Goal: Task Accomplishment & Management: Use online tool/utility

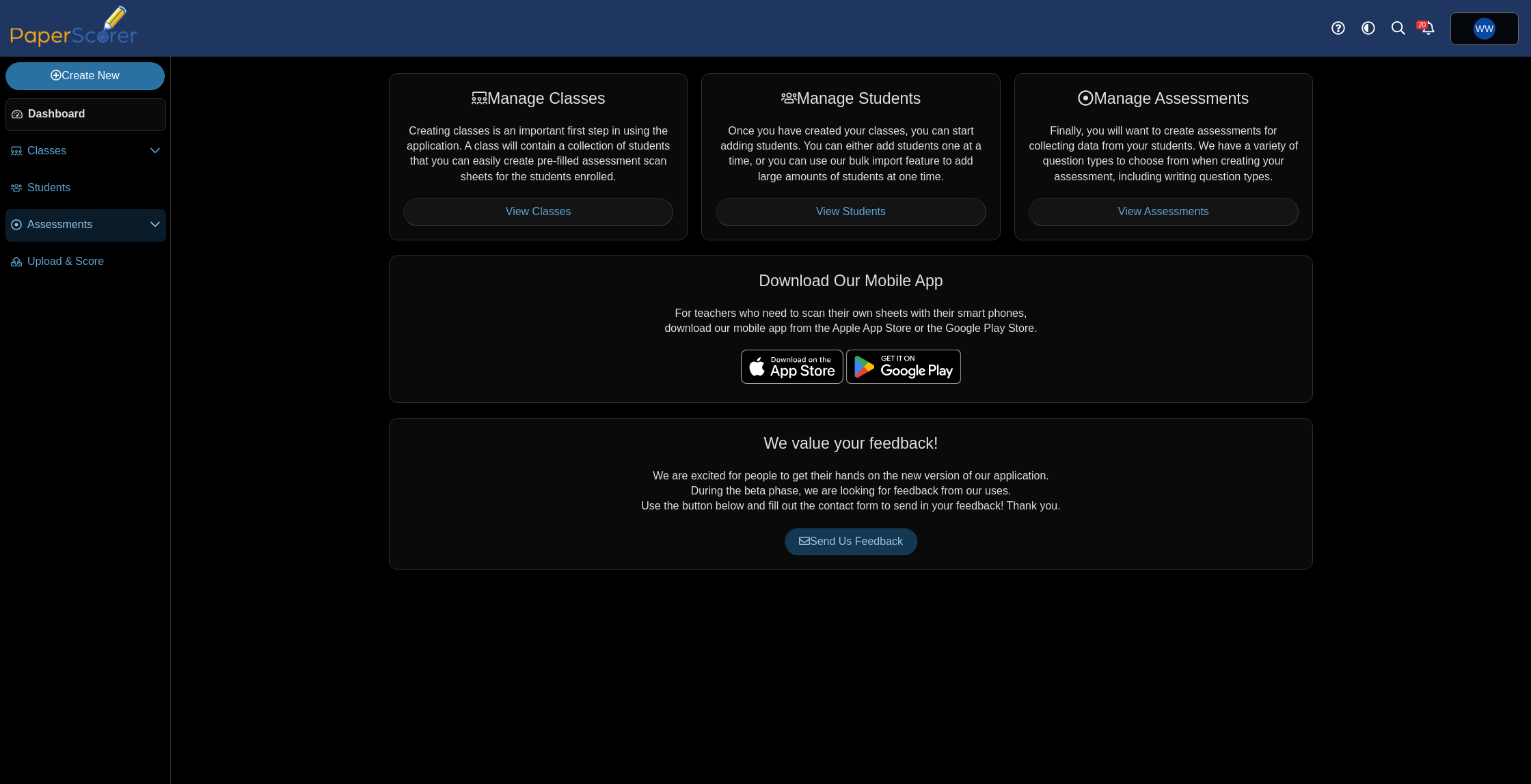
click at [72, 218] on span "Assessments" at bounding box center [89, 224] width 122 height 15
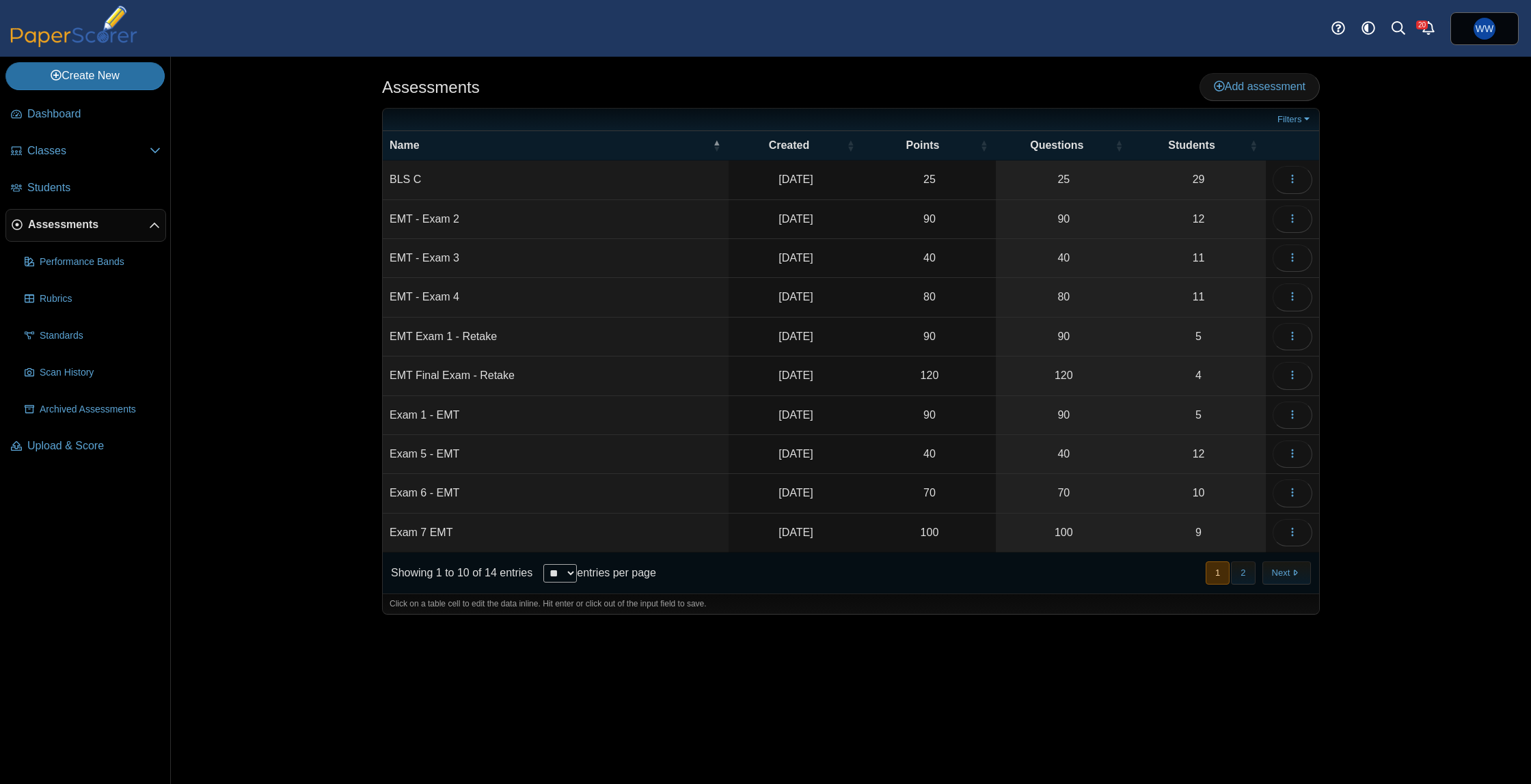
click at [1229, 575] on button "1" at bounding box center [1218, 573] width 24 height 22
click at [1235, 574] on button "2" at bounding box center [1244, 573] width 24 height 22
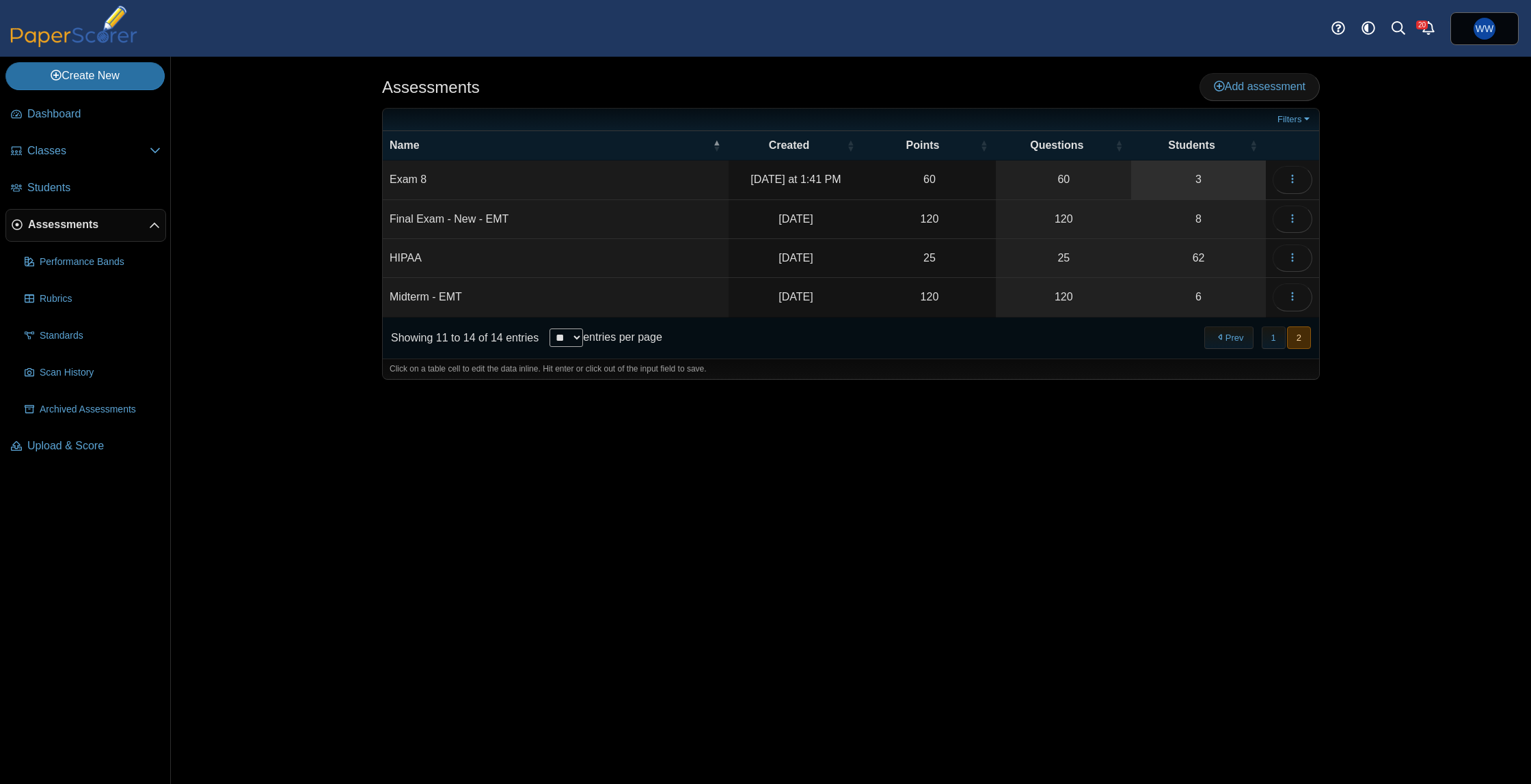
drag, startPoint x: 1179, startPoint y: 169, endPoint x: 1170, endPoint y: 169, distance: 9.0
click at [1179, 169] on link "3" at bounding box center [1199, 179] width 135 height 38
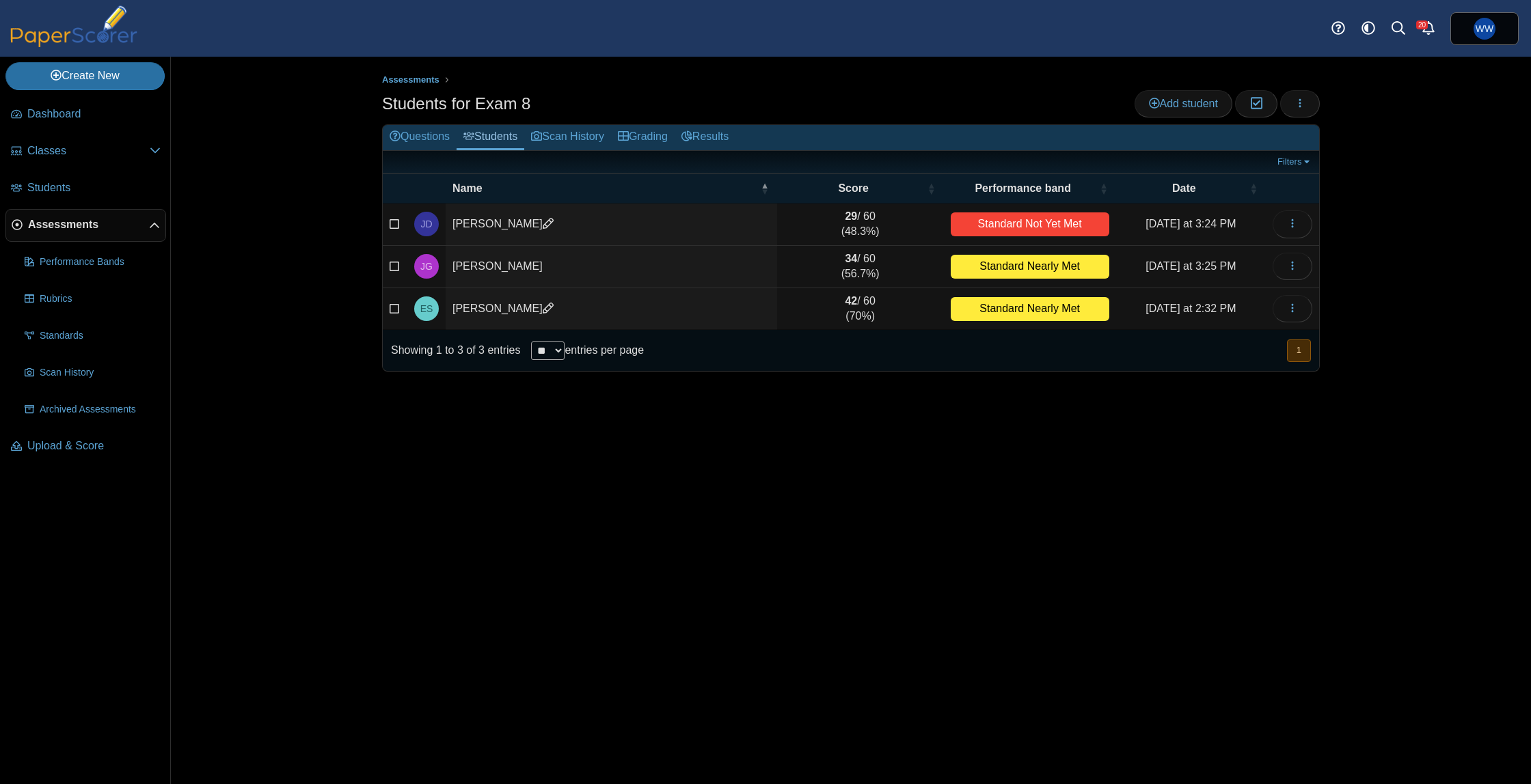
click at [387, 312] on td at bounding box center [395, 309] width 25 height 42
click at [393, 309] on icon at bounding box center [395, 307] width 11 height 9
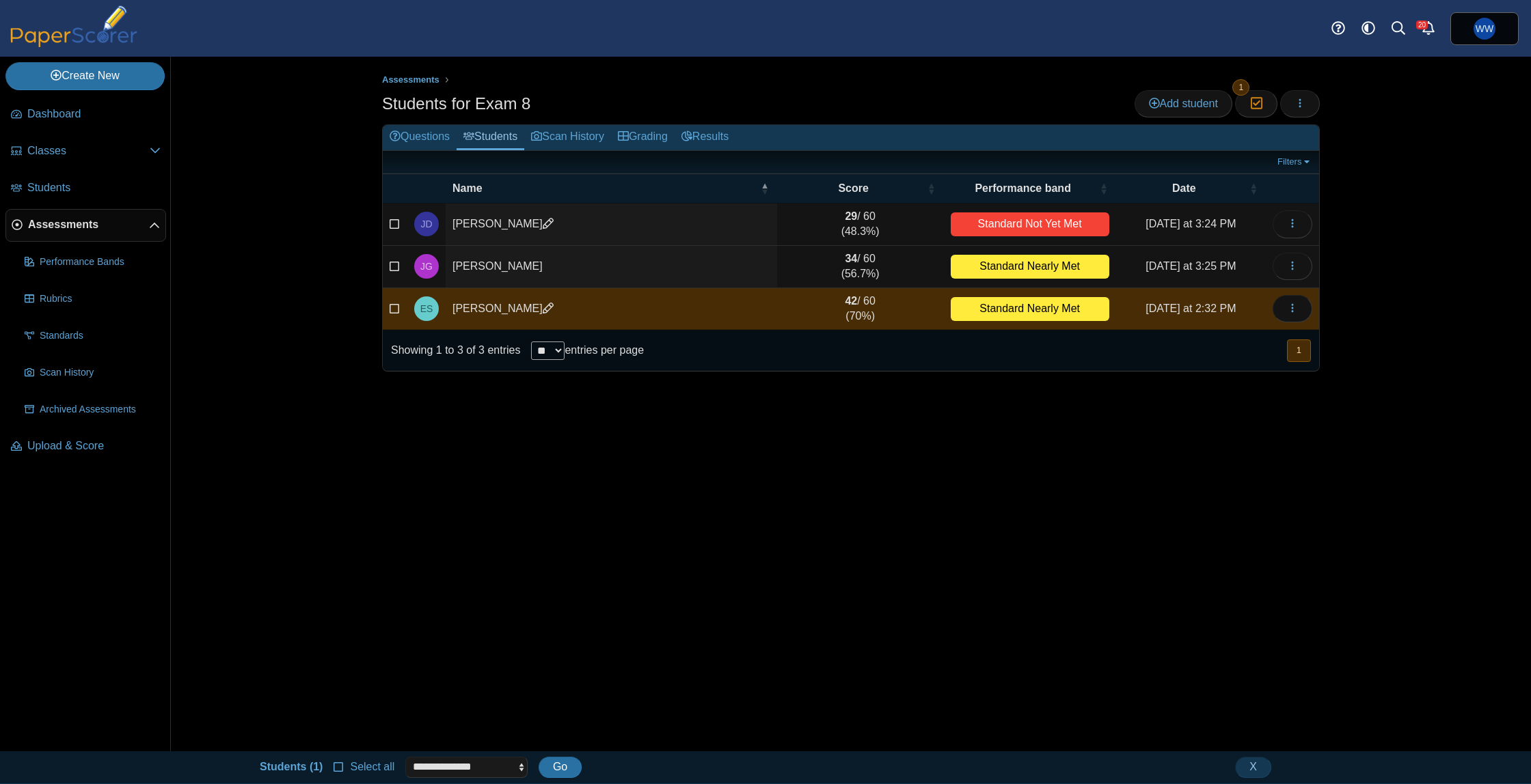
drag, startPoint x: 395, startPoint y: 273, endPoint x: 396, endPoint y: 259, distance: 14.0
click at [395, 271] on label at bounding box center [395, 266] width 11 height 15
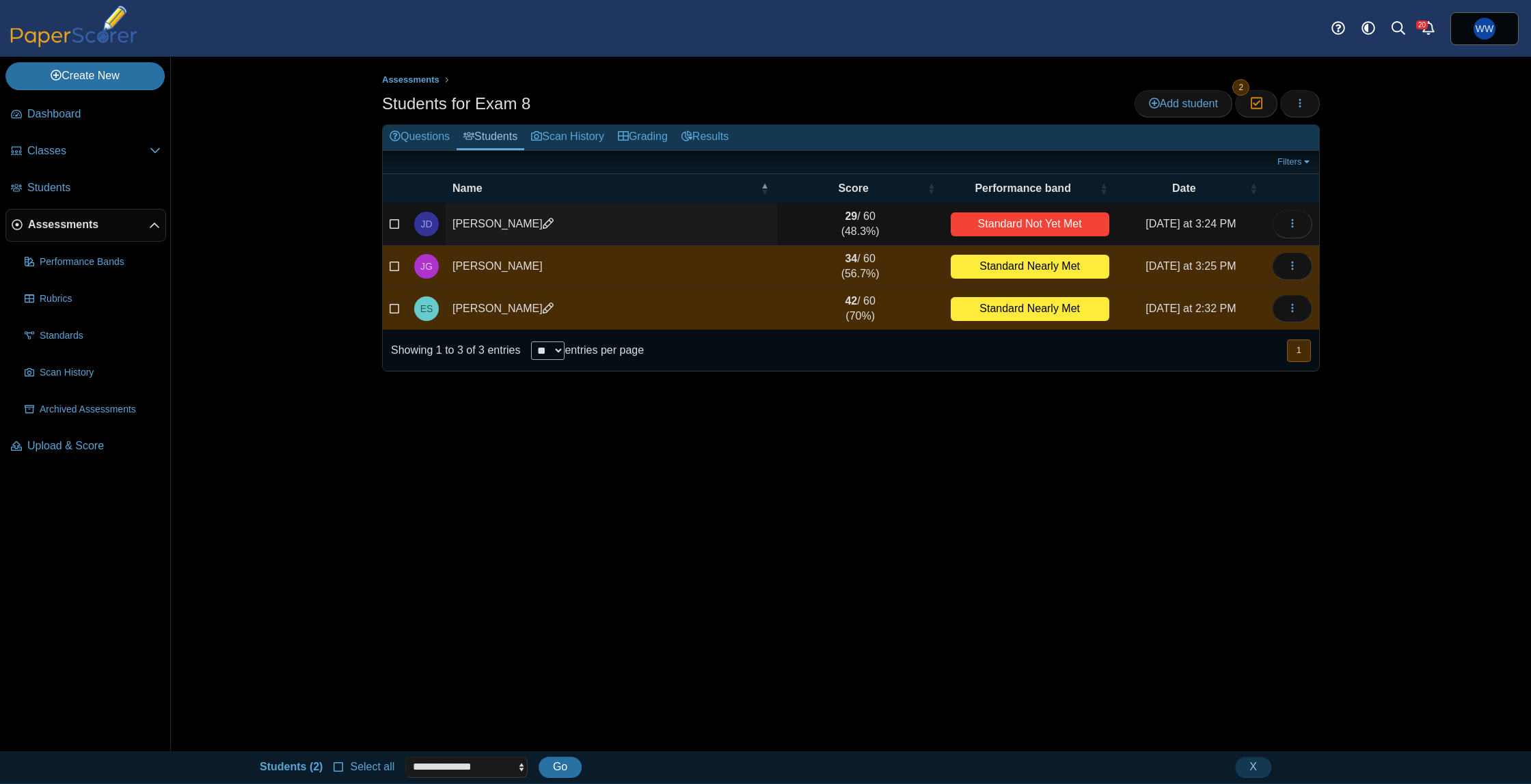
click at [398, 225] on icon at bounding box center [395, 223] width 11 height 9
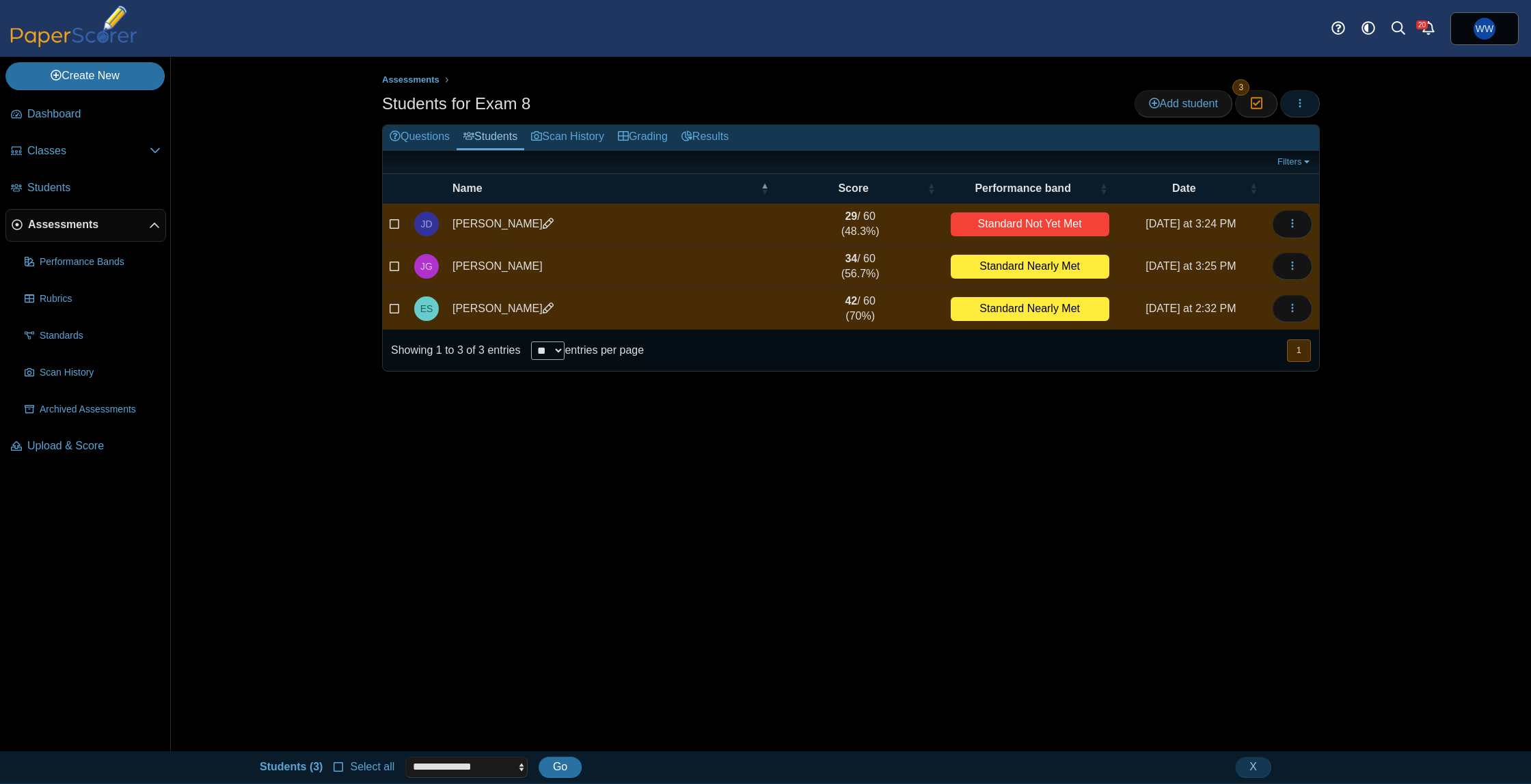
click at [1313, 99] on button "button" at bounding box center [1300, 104] width 40 height 28
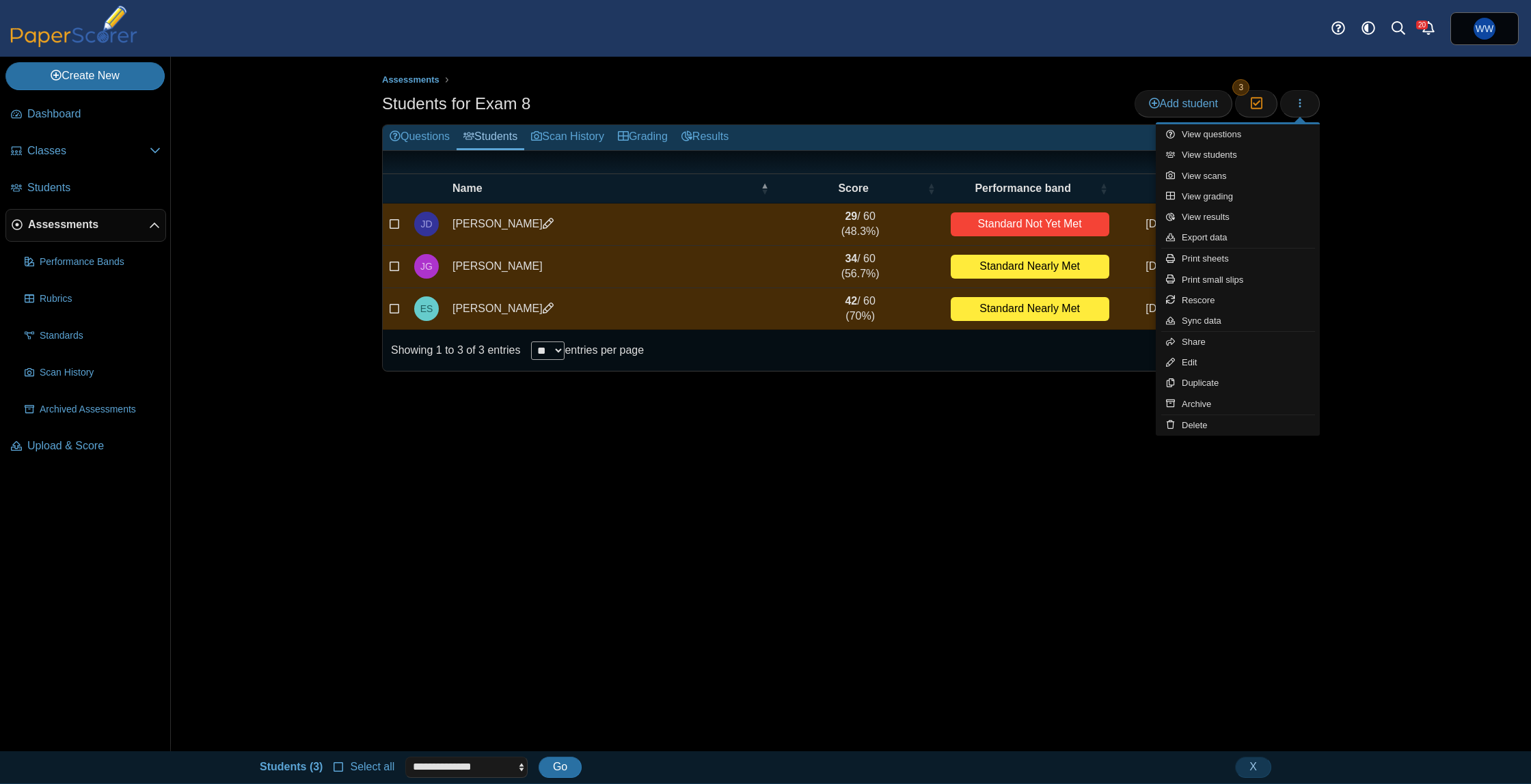
drag, startPoint x: 819, startPoint y: 421, endPoint x: 794, endPoint y: 420, distance: 25.0
click at [817, 421] on div "Assessments Students for Exam 8 Add student Moderation 3" at bounding box center [851, 404] width 1026 height 694
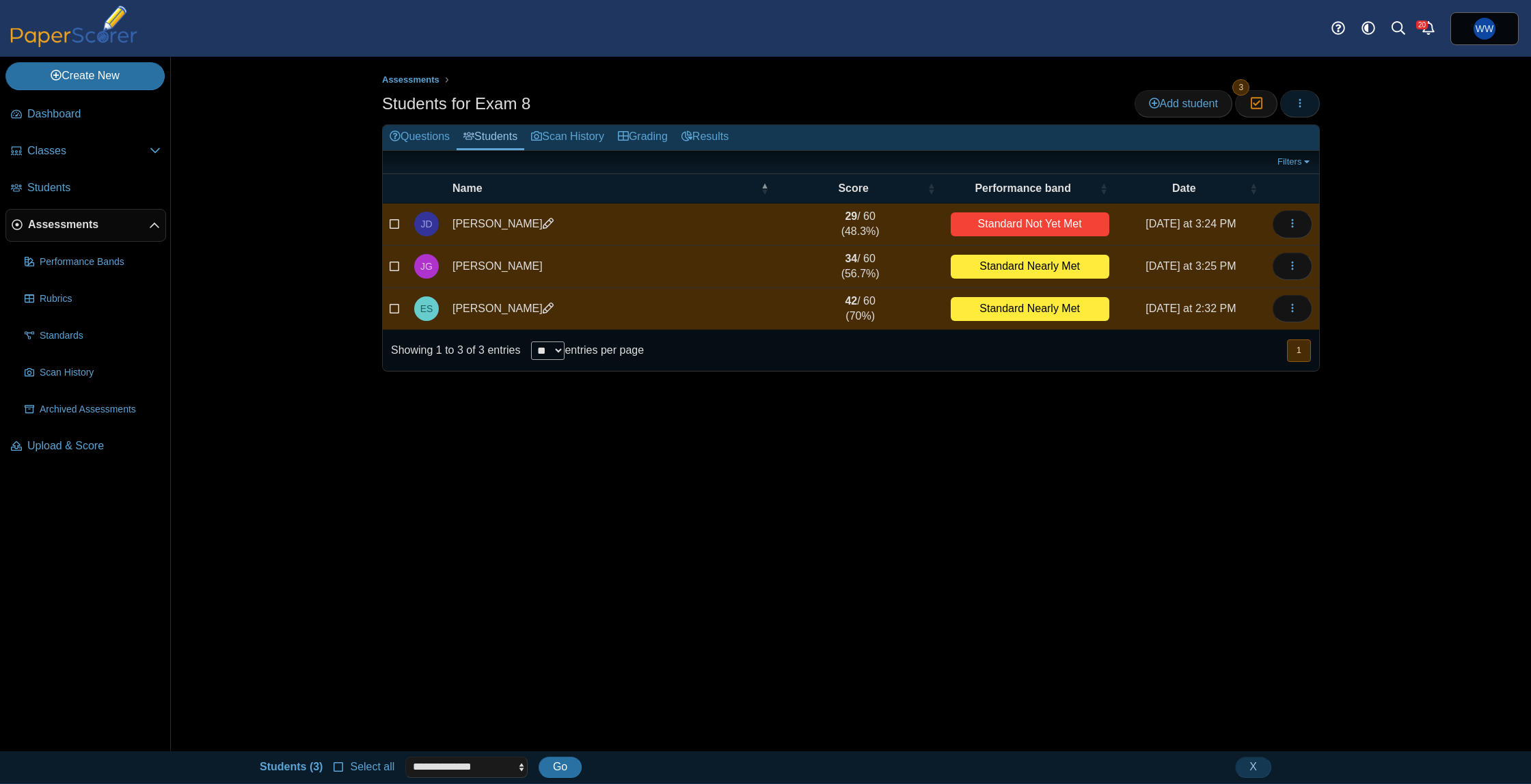
click at [1304, 96] on button "button" at bounding box center [1300, 104] width 40 height 28
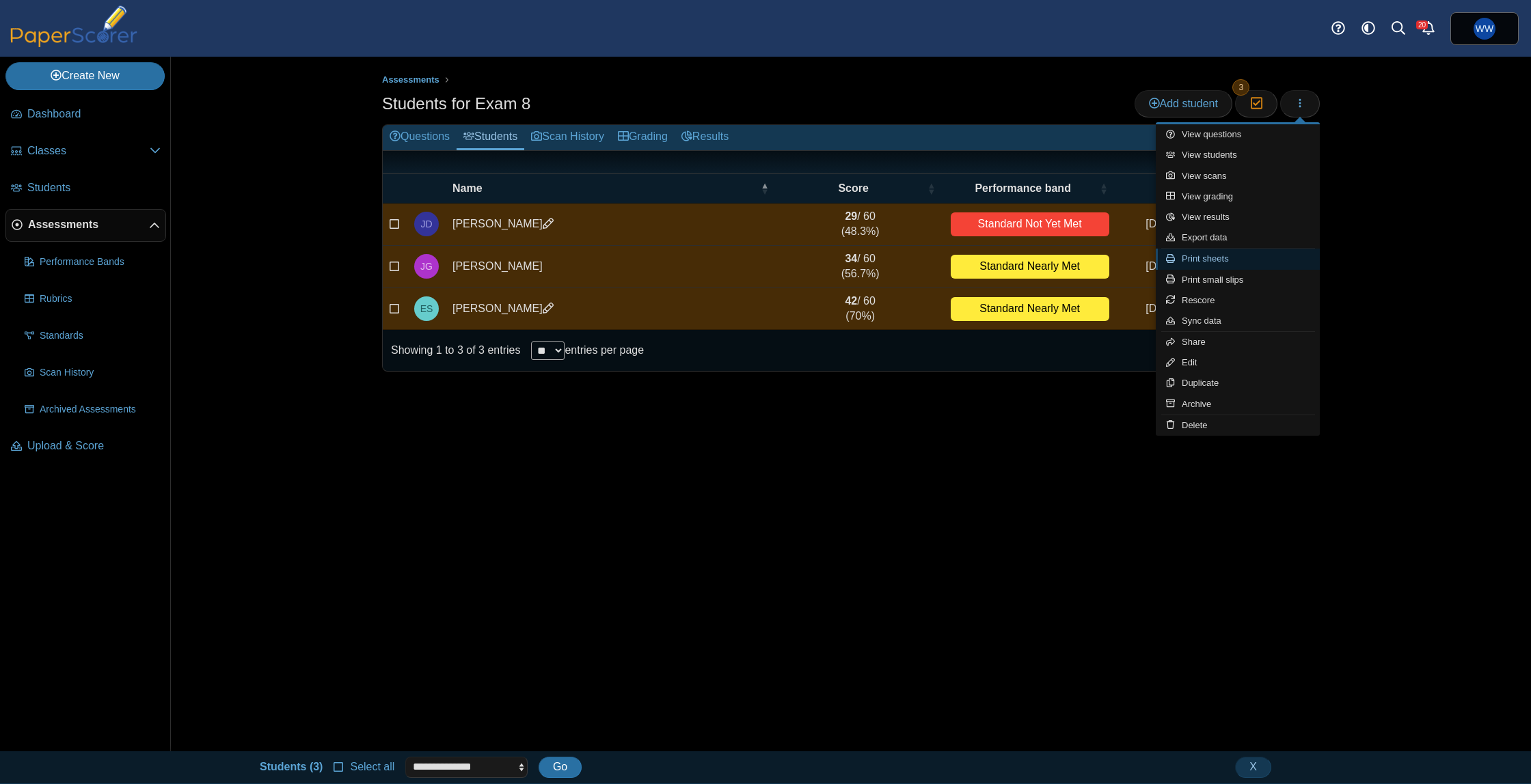
click at [1218, 262] on link "Print sheets" at bounding box center [1238, 259] width 164 height 20
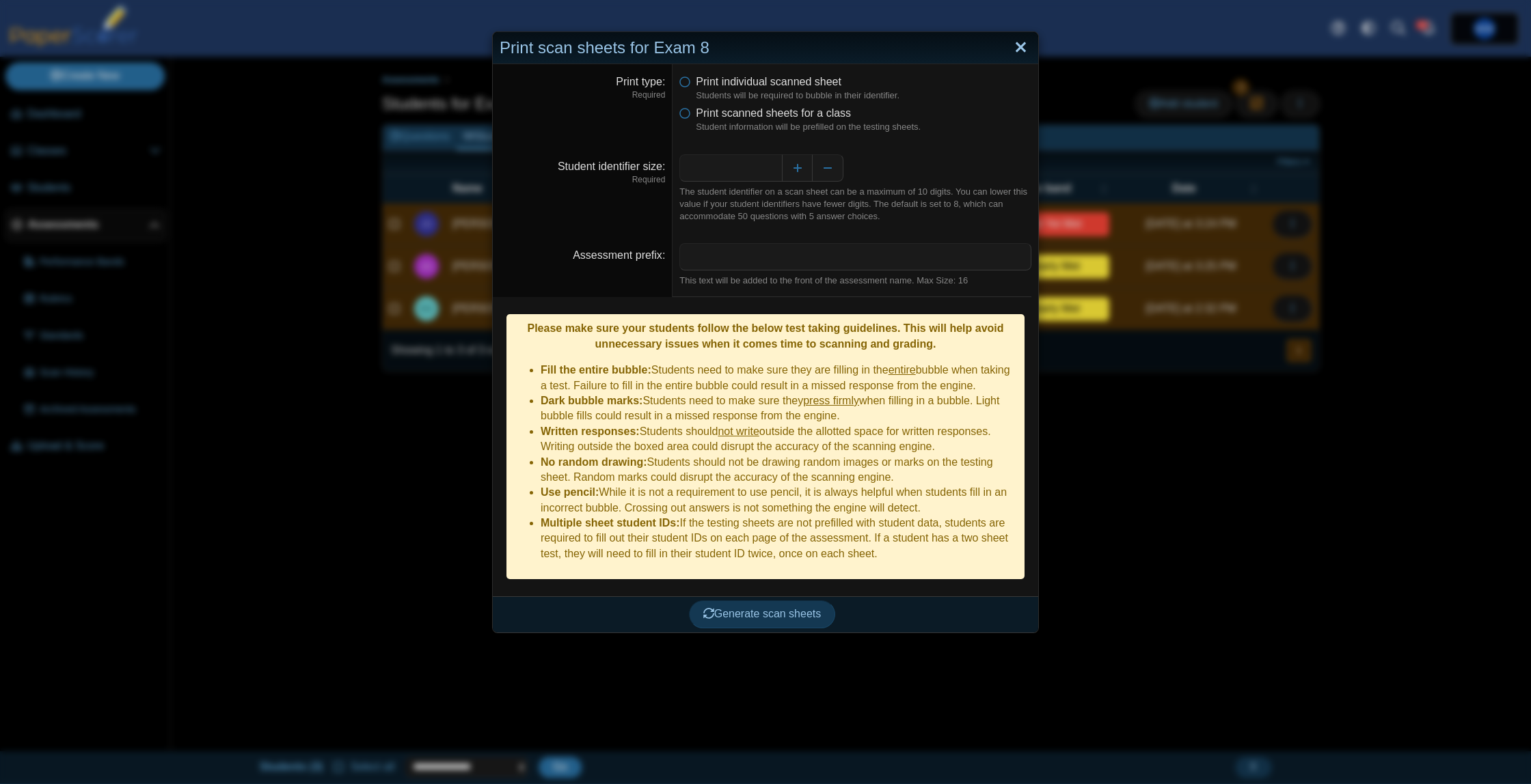
click at [1020, 51] on link "Close" at bounding box center [1021, 47] width 21 height 23
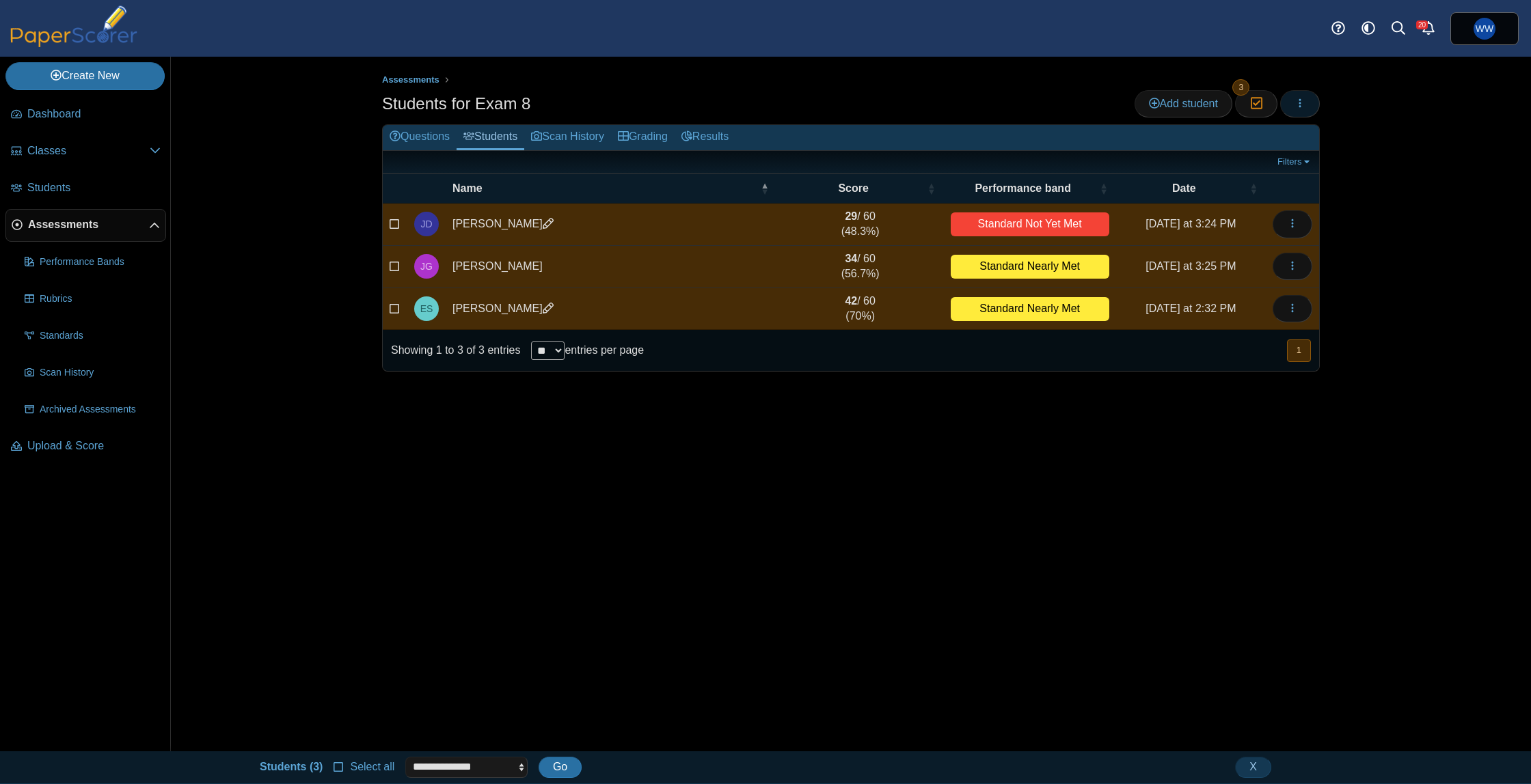
click at [1300, 106] on icon "button" at bounding box center [1300, 103] width 11 height 11
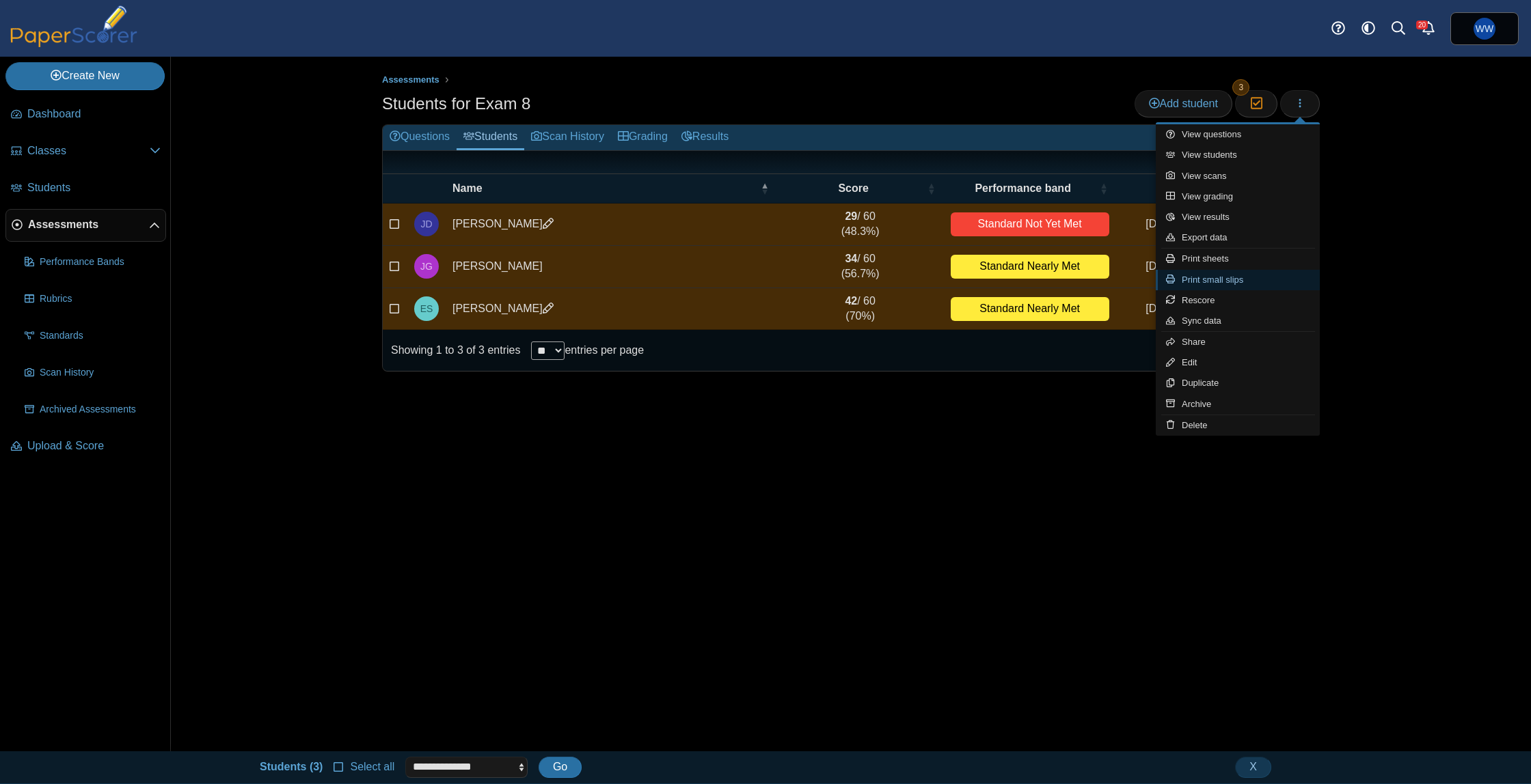
click at [1273, 279] on link "Print small slips" at bounding box center [1238, 280] width 164 height 20
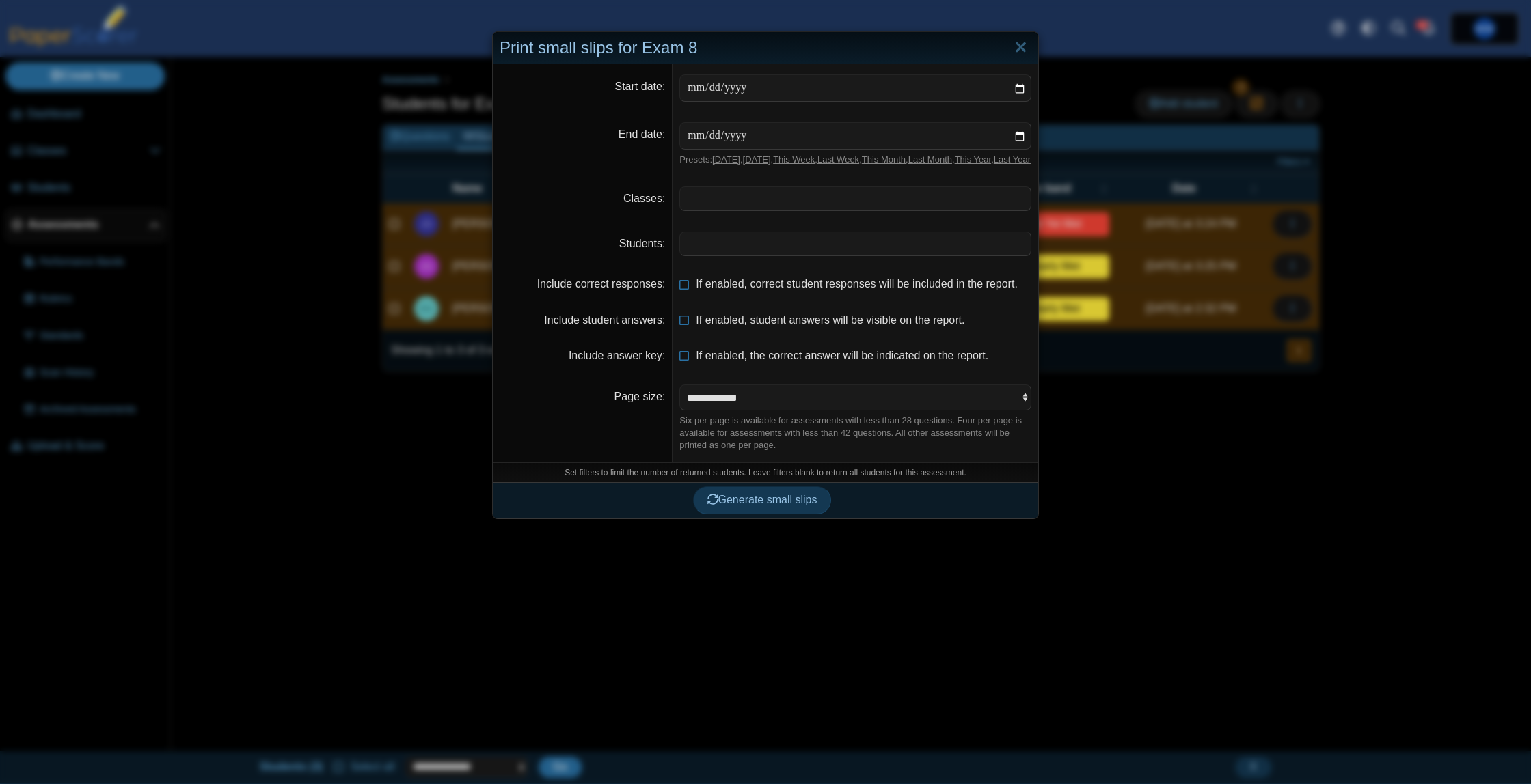
click at [710, 211] on span at bounding box center [856, 199] width 351 height 23
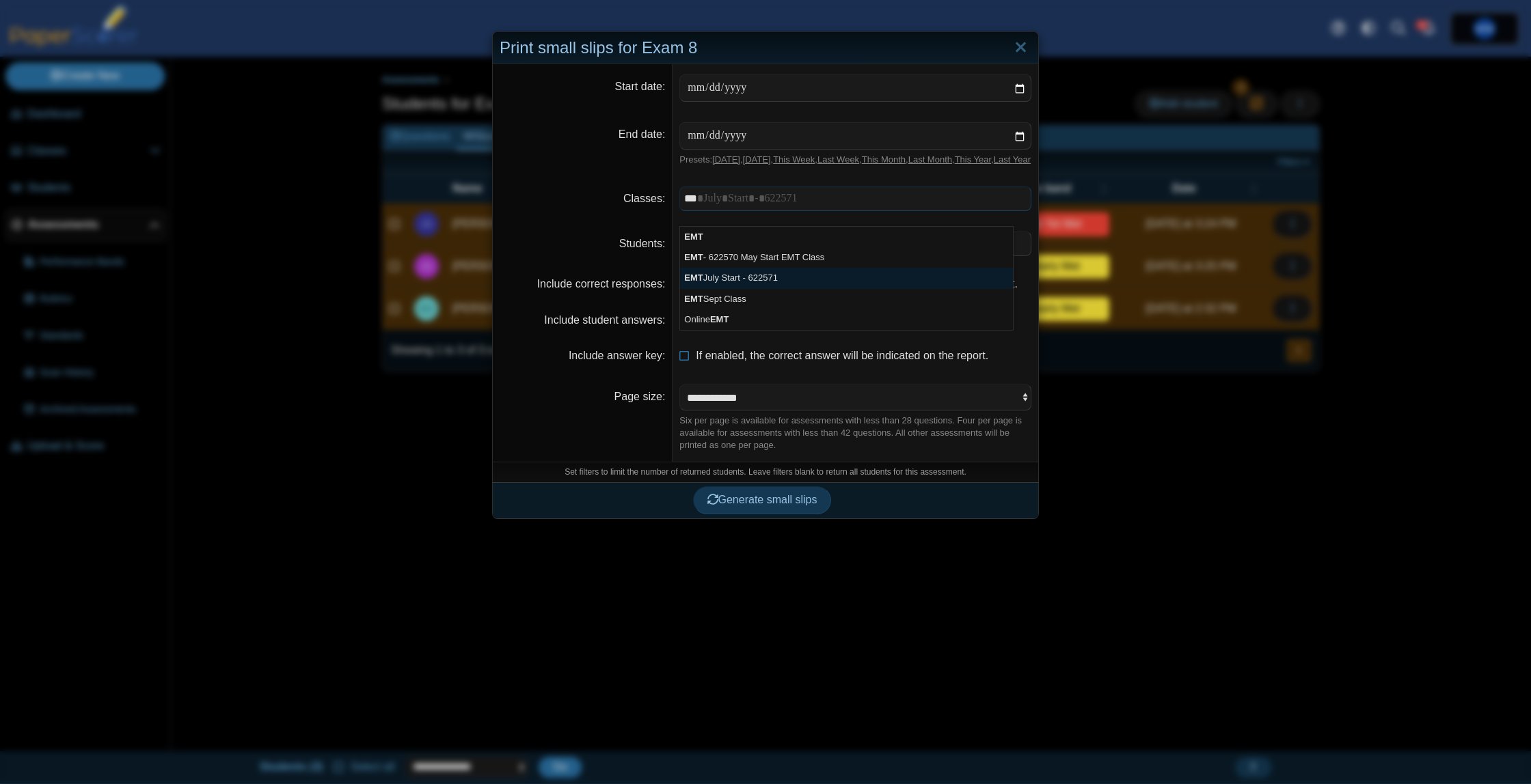
drag, startPoint x: 745, startPoint y: 285, endPoint x: 740, endPoint y: 297, distance: 13.0
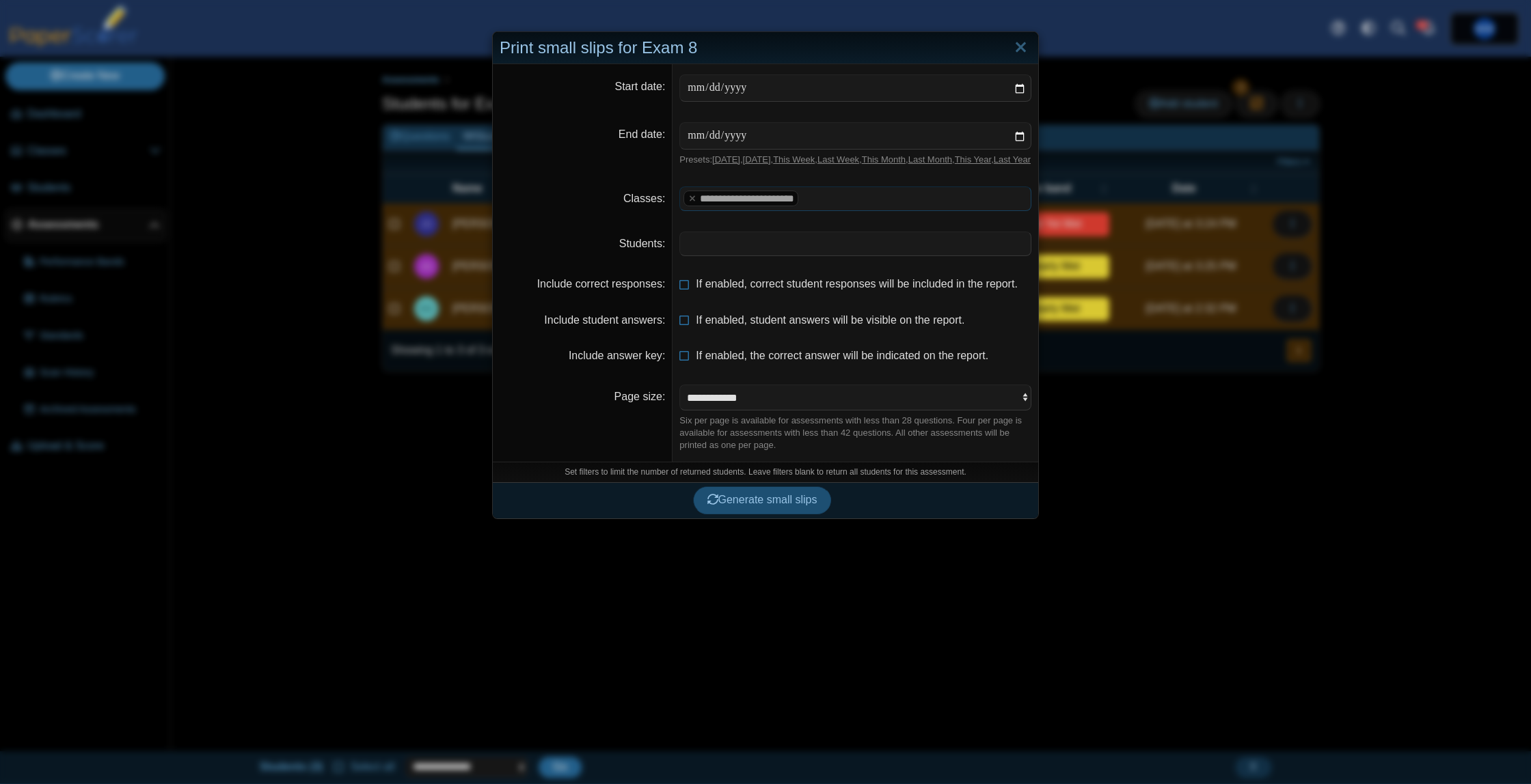
click at [751, 506] on span "Generate small slips" at bounding box center [762, 500] width 110 height 12
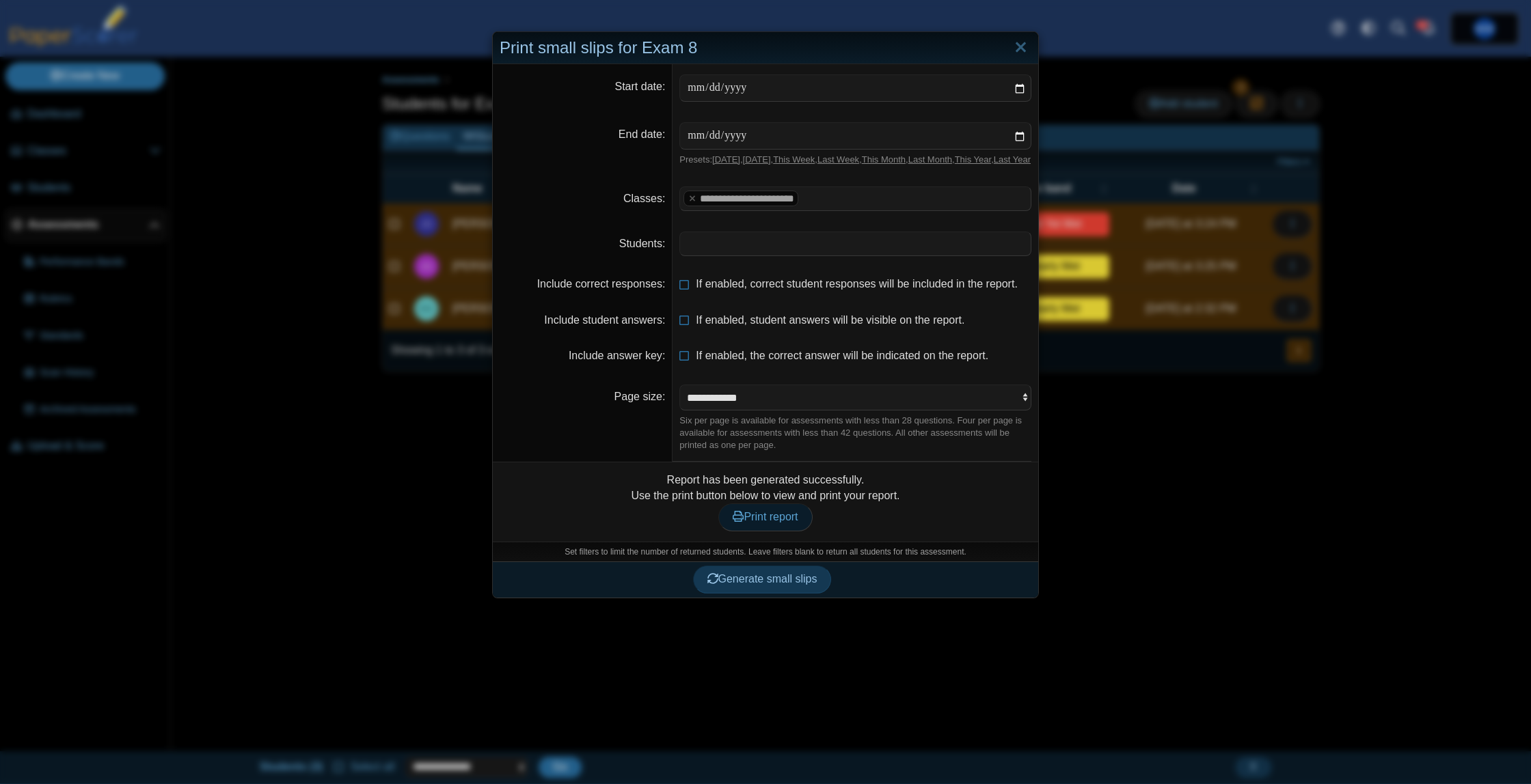
click at [759, 523] on span "Print report" at bounding box center [765, 516] width 65 height 12
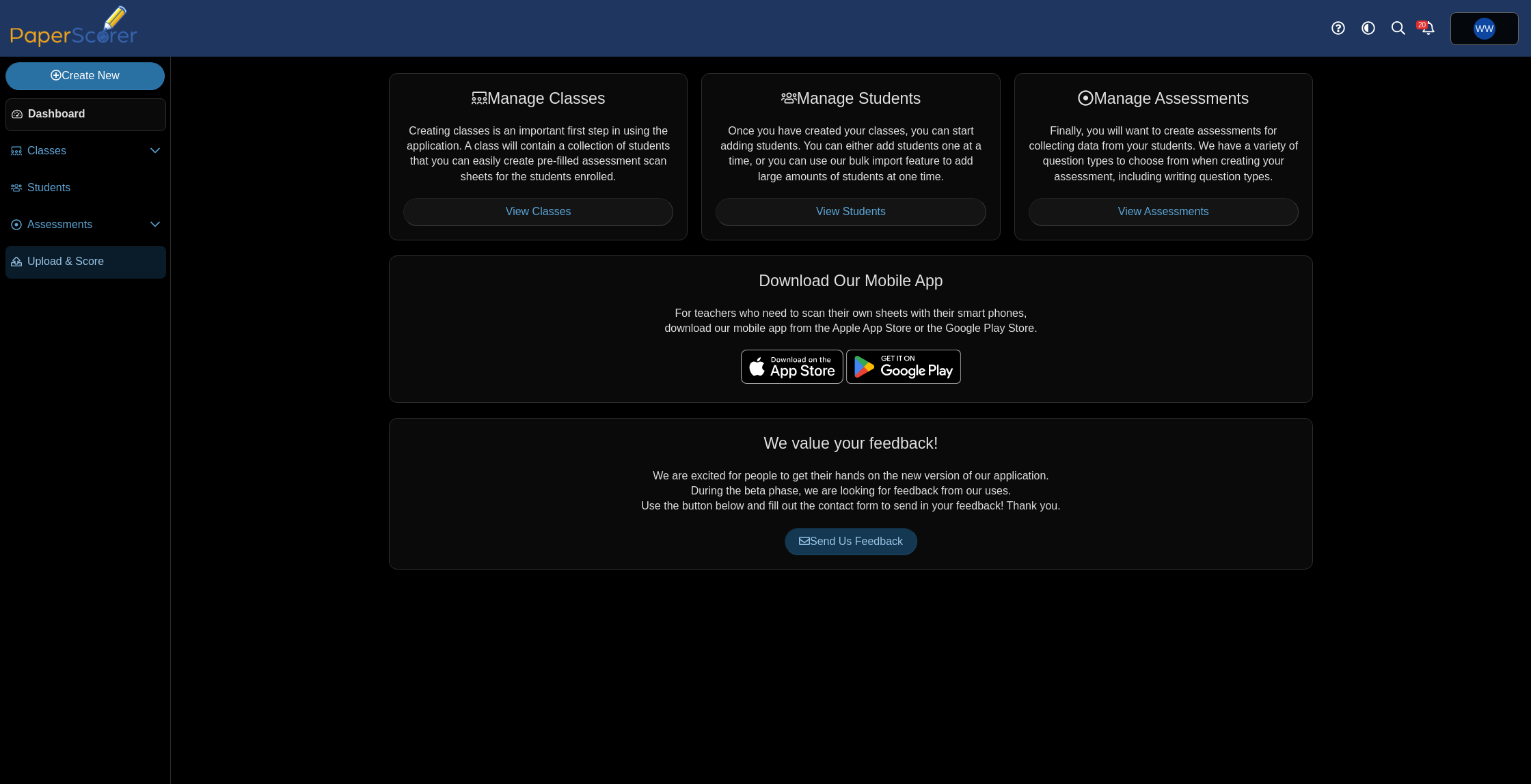
drag, startPoint x: 69, startPoint y: 251, endPoint x: 156, endPoint y: 259, distance: 87.4
click at [69, 251] on link "Upload & Score" at bounding box center [86, 262] width 161 height 33
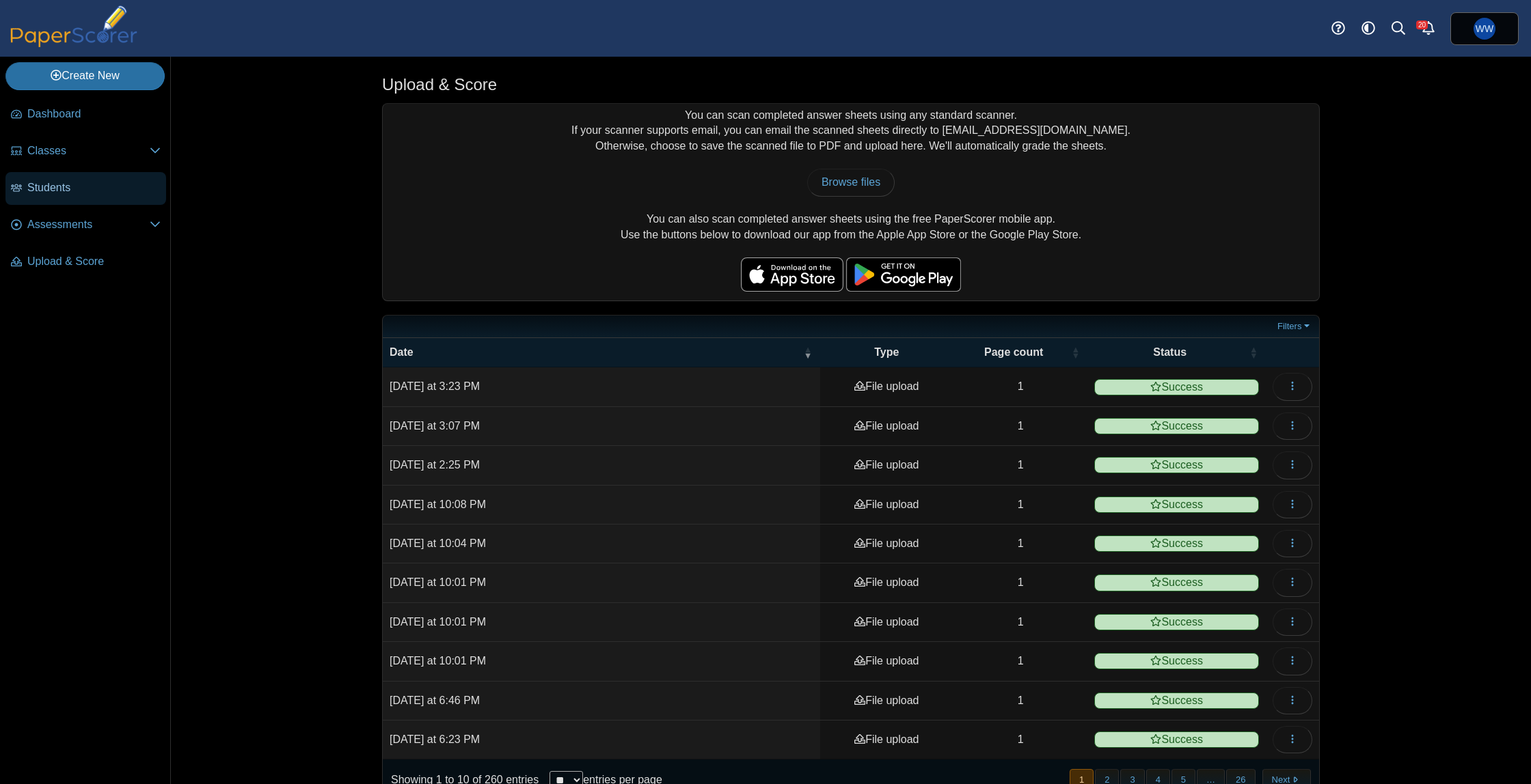
click at [75, 195] on span "Students" at bounding box center [94, 187] width 133 height 15
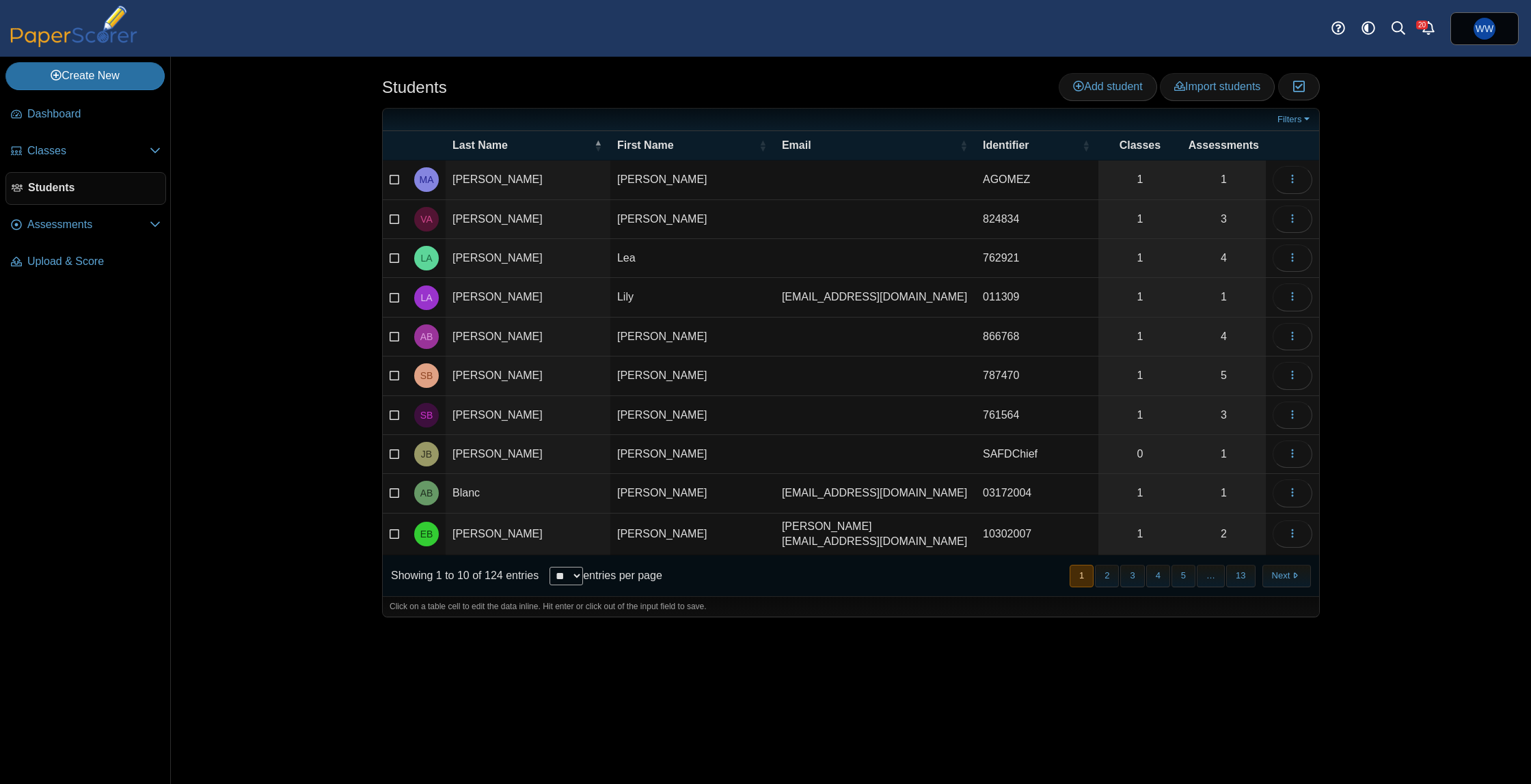
click at [40, 243] on li "Assessments Performance Bands" at bounding box center [86, 227] width 161 height 37
drag, startPoint x: 44, startPoint y: 231, endPoint x: 156, endPoint y: 283, distance: 123.5
click at [43, 231] on span "Assessments" at bounding box center [89, 224] width 122 height 15
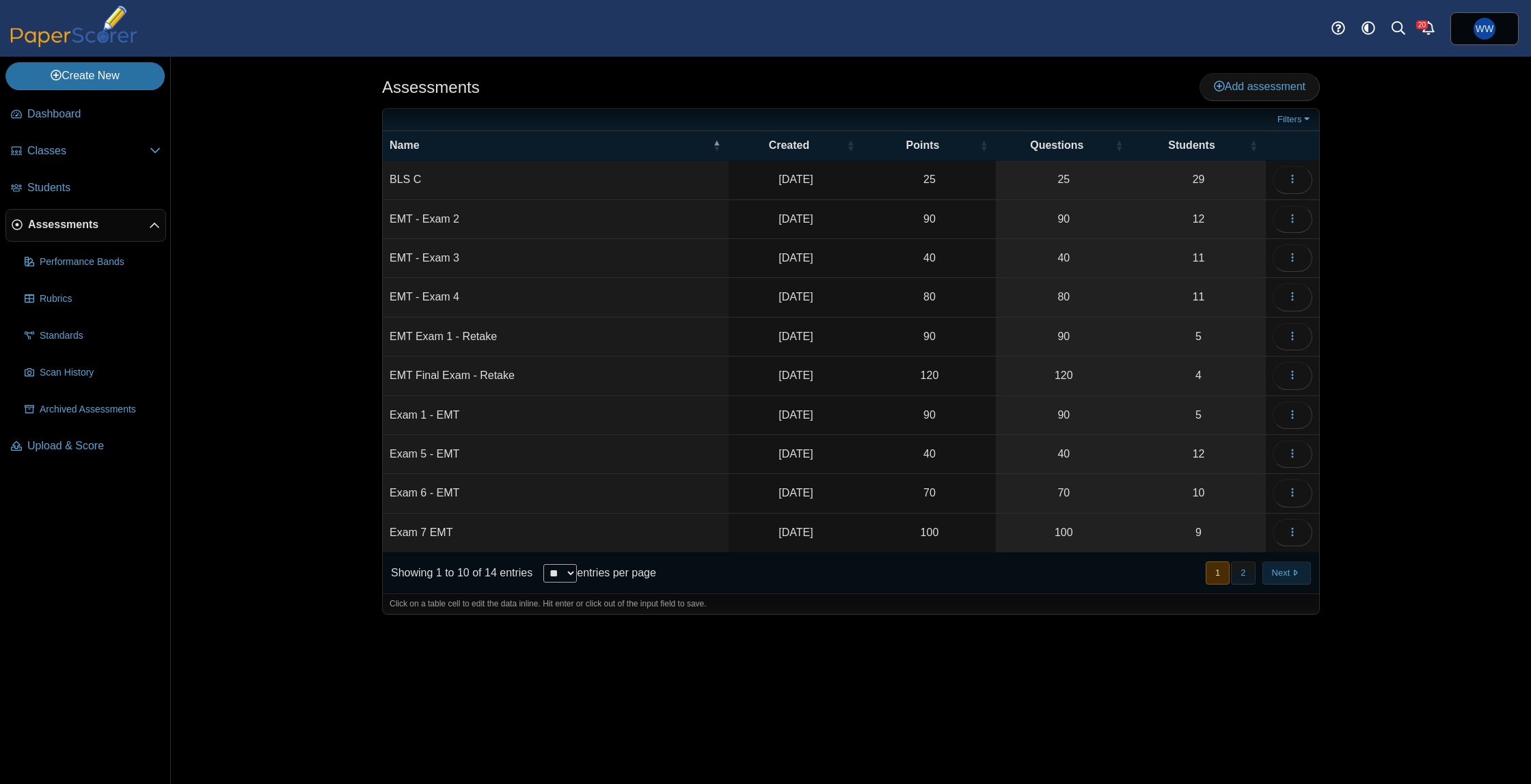
click at [1299, 569] on button "Next" at bounding box center [1287, 573] width 49 height 22
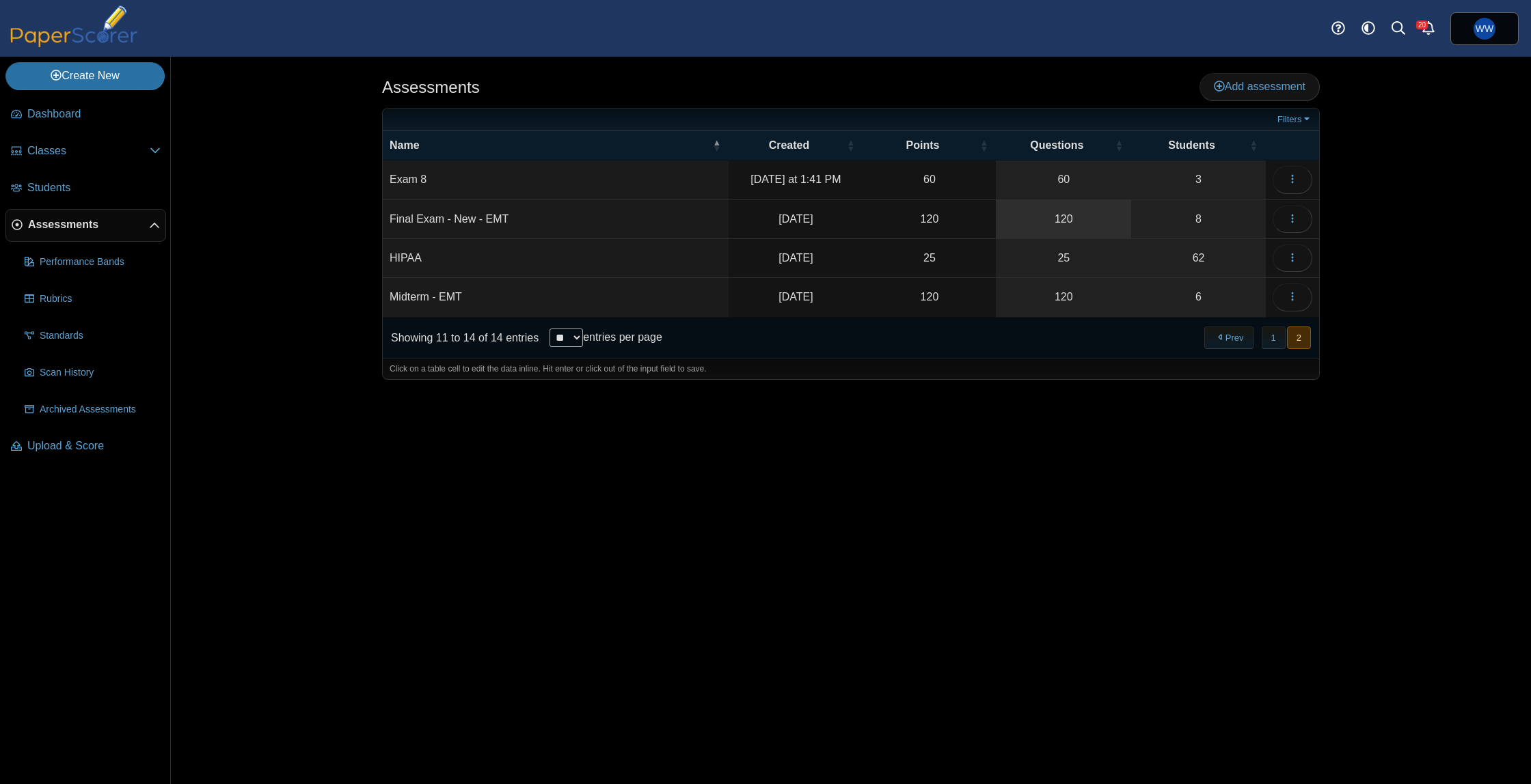
click at [1059, 226] on link "120" at bounding box center [1063, 219] width 135 height 38
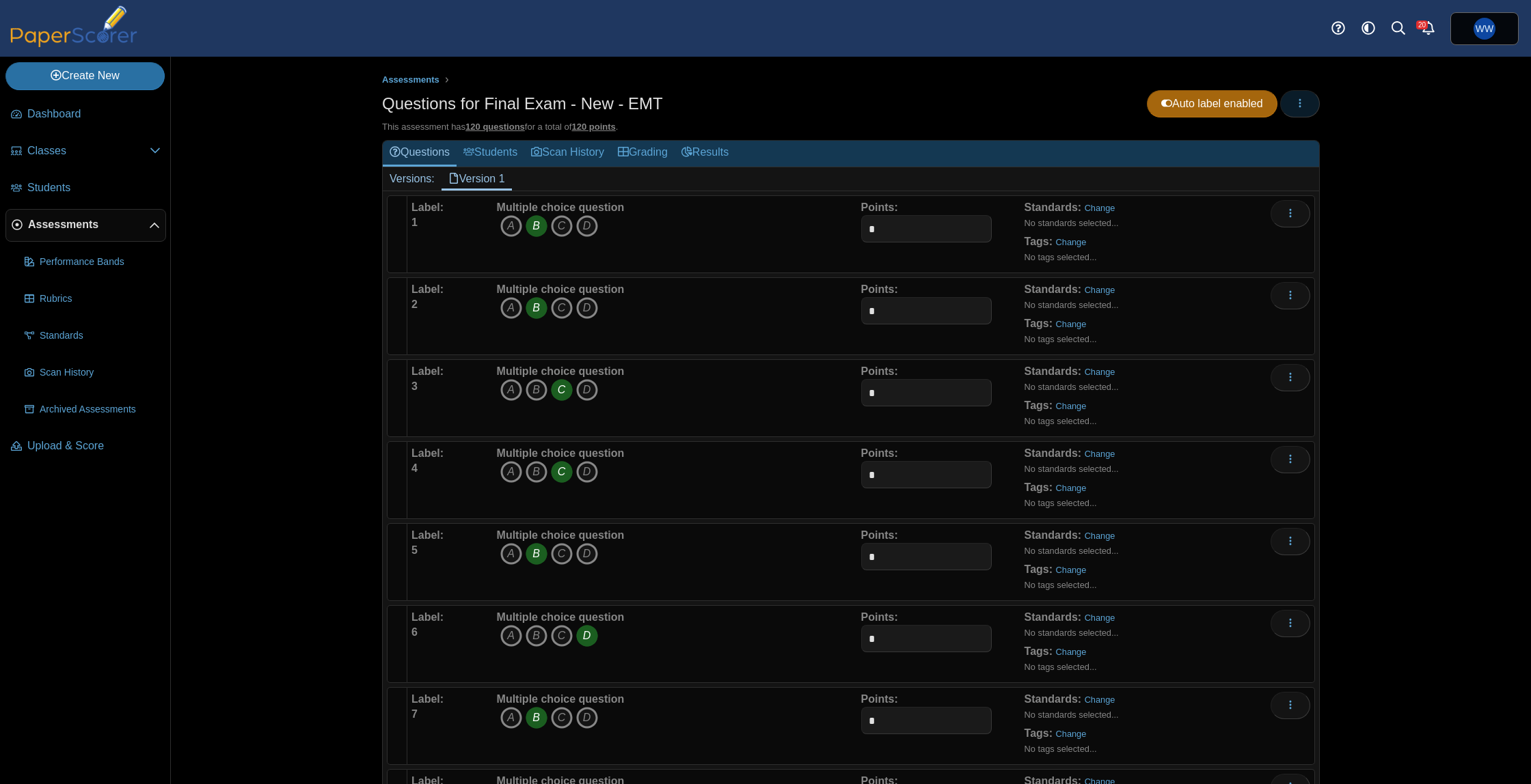
click at [1305, 108] on icon "button" at bounding box center [1300, 103] width 11 height 11
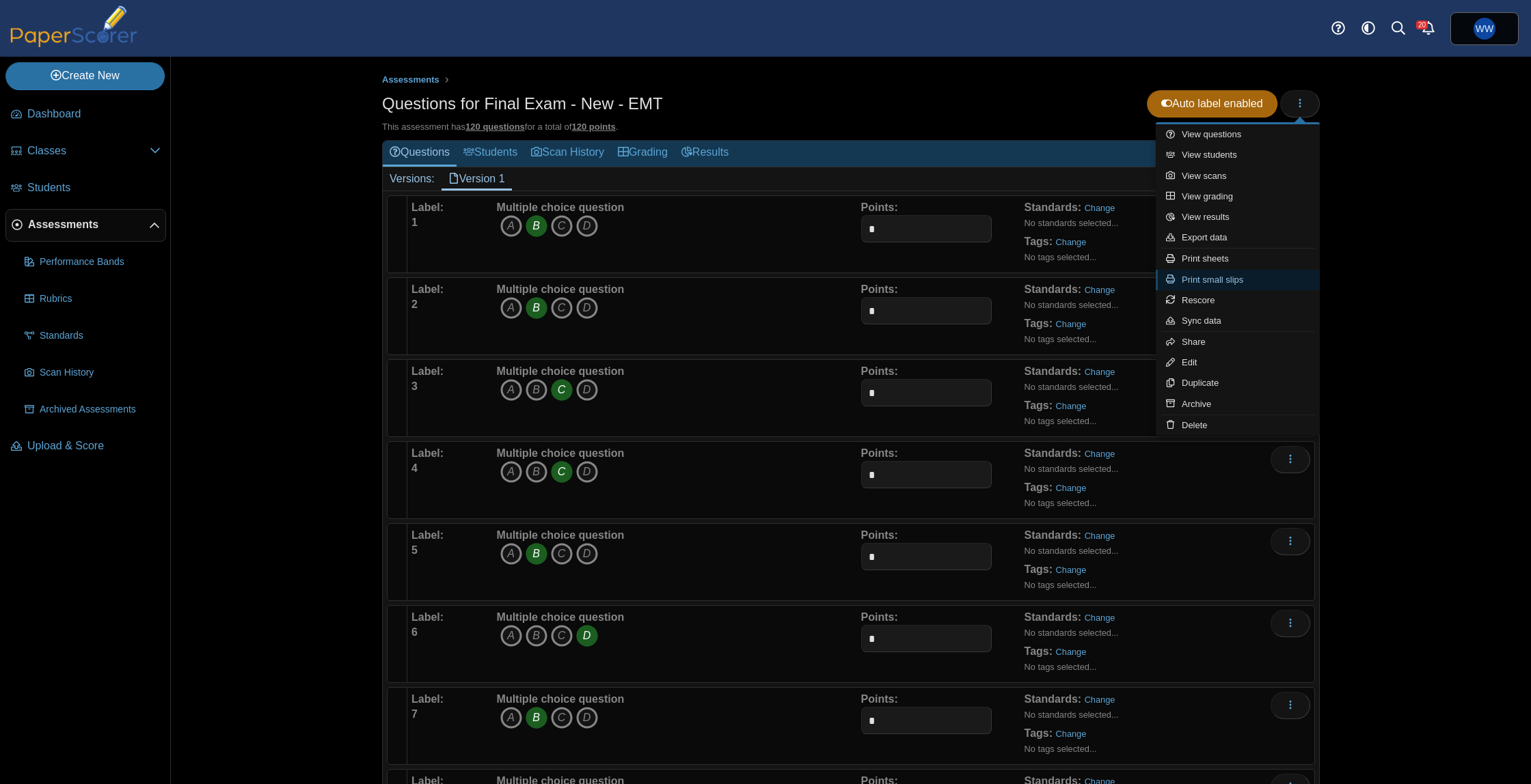
click at [1189, 285] on link "Print small slips" at bounding box center [1238, 280] width 164 height 20
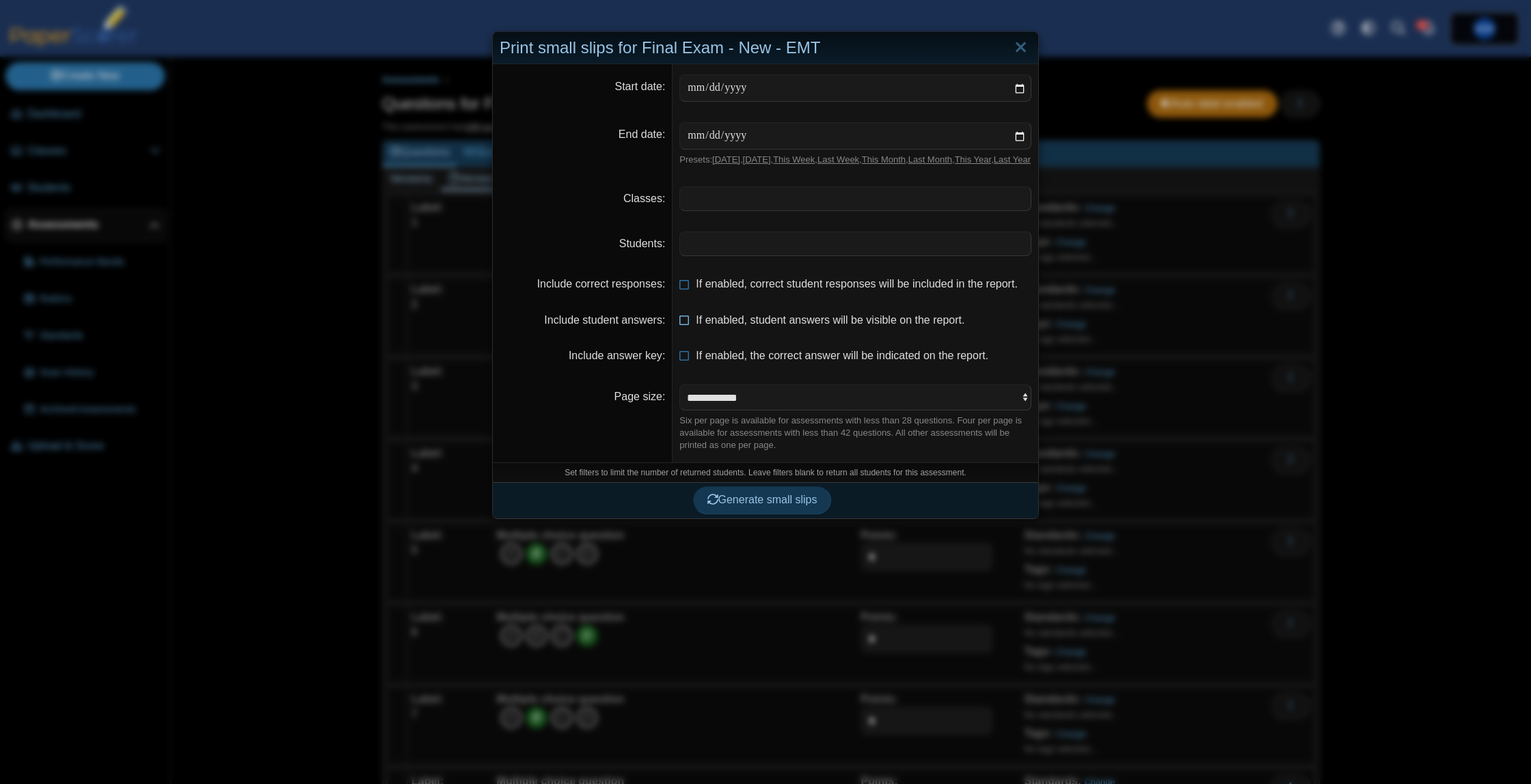
click at [711, 326] on span "If enabled, student answers will be visible on the report." at bounding box center [830, 320] width 269 height 12
click at [730, 256] on span at bounding box center [856, 244] width 351 height 23
click at [782, 506] on span "Generate small slips" at bounding box center [762, 500] width 110 height 12
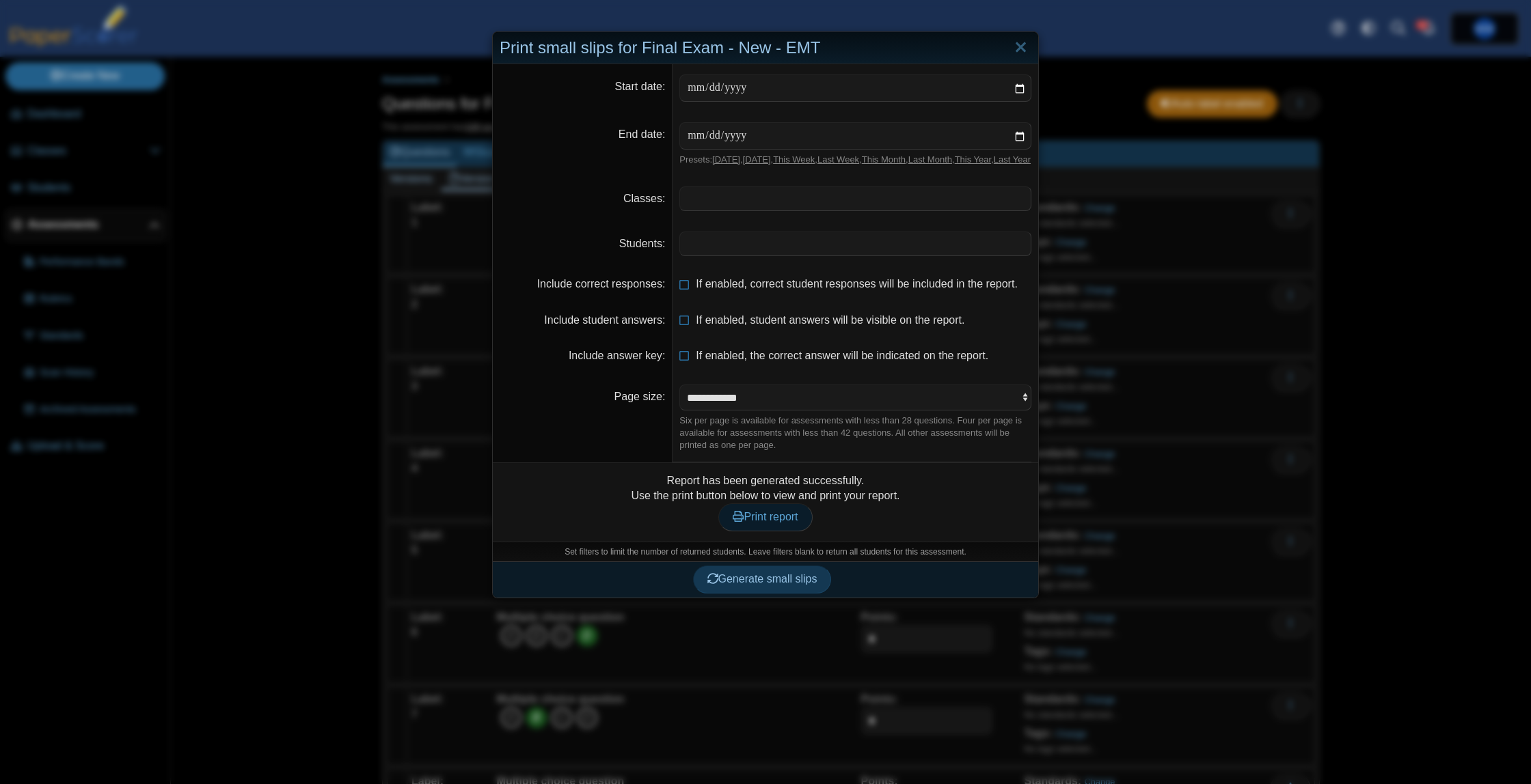
click at [731, 522] on link "Print report" at bounding box center [765, 517] width 93 height 28
click at [713, 290] on span "If enabled, correct student responses will be included in the report." at bounding box center [857, 283] width 322 height 12
click at [780, 581] on button "Generate small slips" at bounding box center [762, 580] width 139 height 28
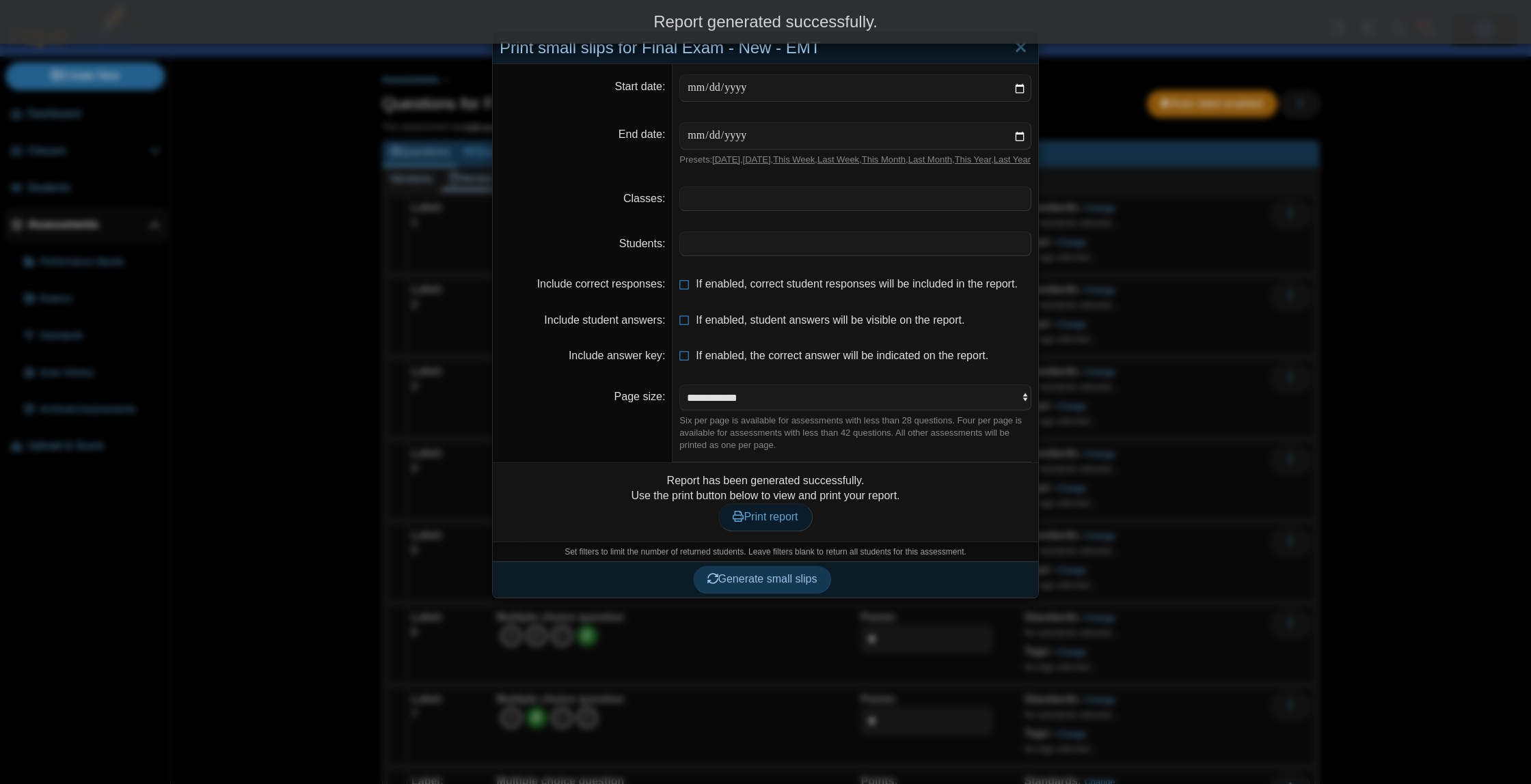
click at [799, 531] on link "Print report" at bounding box center [765, 517] width 93 height 28
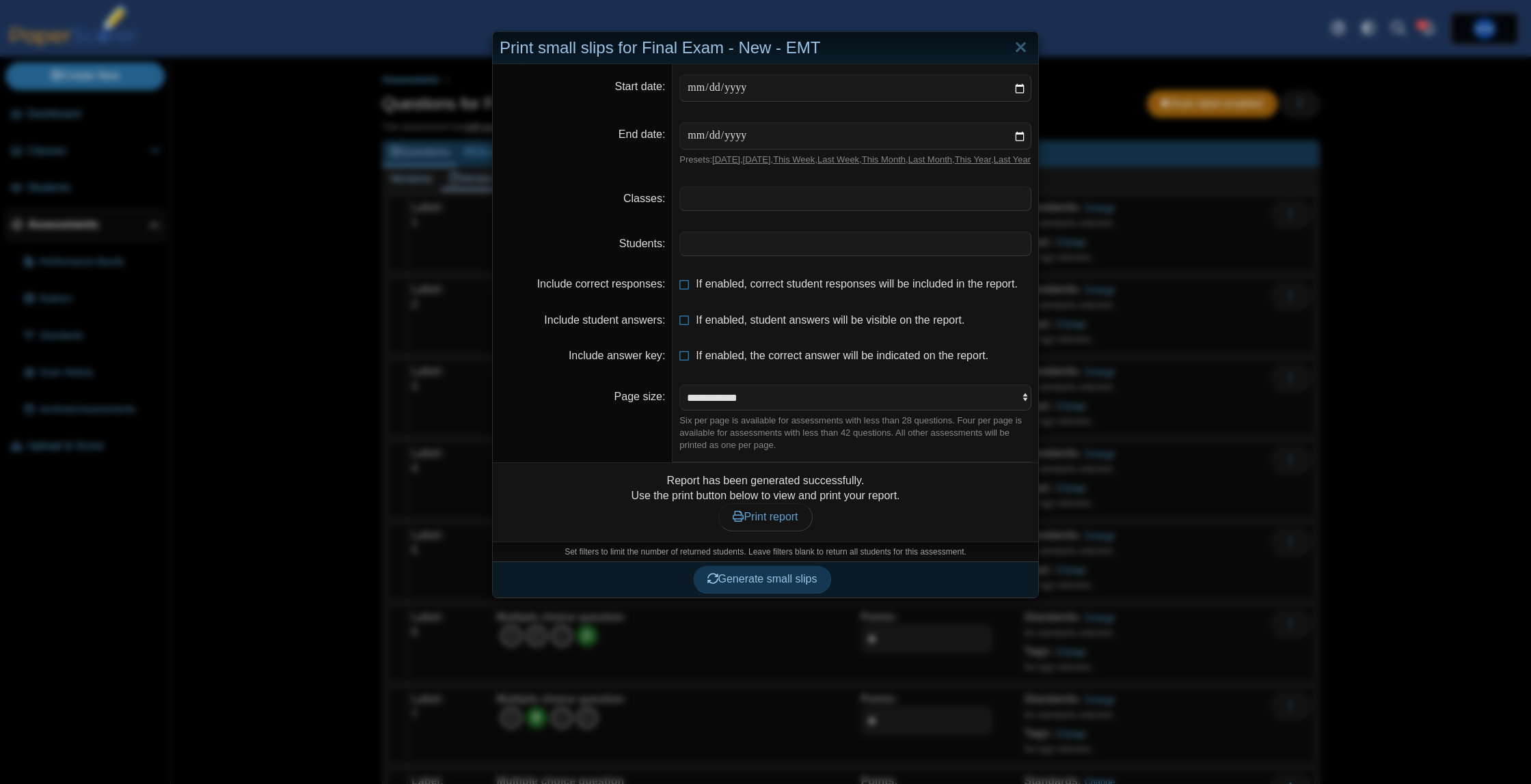
click at [799, 302] on dd "If enabled, correct student responses will be included in the report." at bounding box center [856, 284] width 366 height 35
drag, startPoint x: 797, startPoint y: 303, endPoint x: 801, endPoint y: 320, distance: 17.5
click at [797, 290] on span "If enabled, correct student responses will be included in the report." at bounding box center [857, 283] width 322 height 12
click at [745, 582] on button "Generate small slips" at bounding box center [762, 580] width 139 height 28
click at [737, 522] on icon at bounding box center [738, 516] width 11 height 11
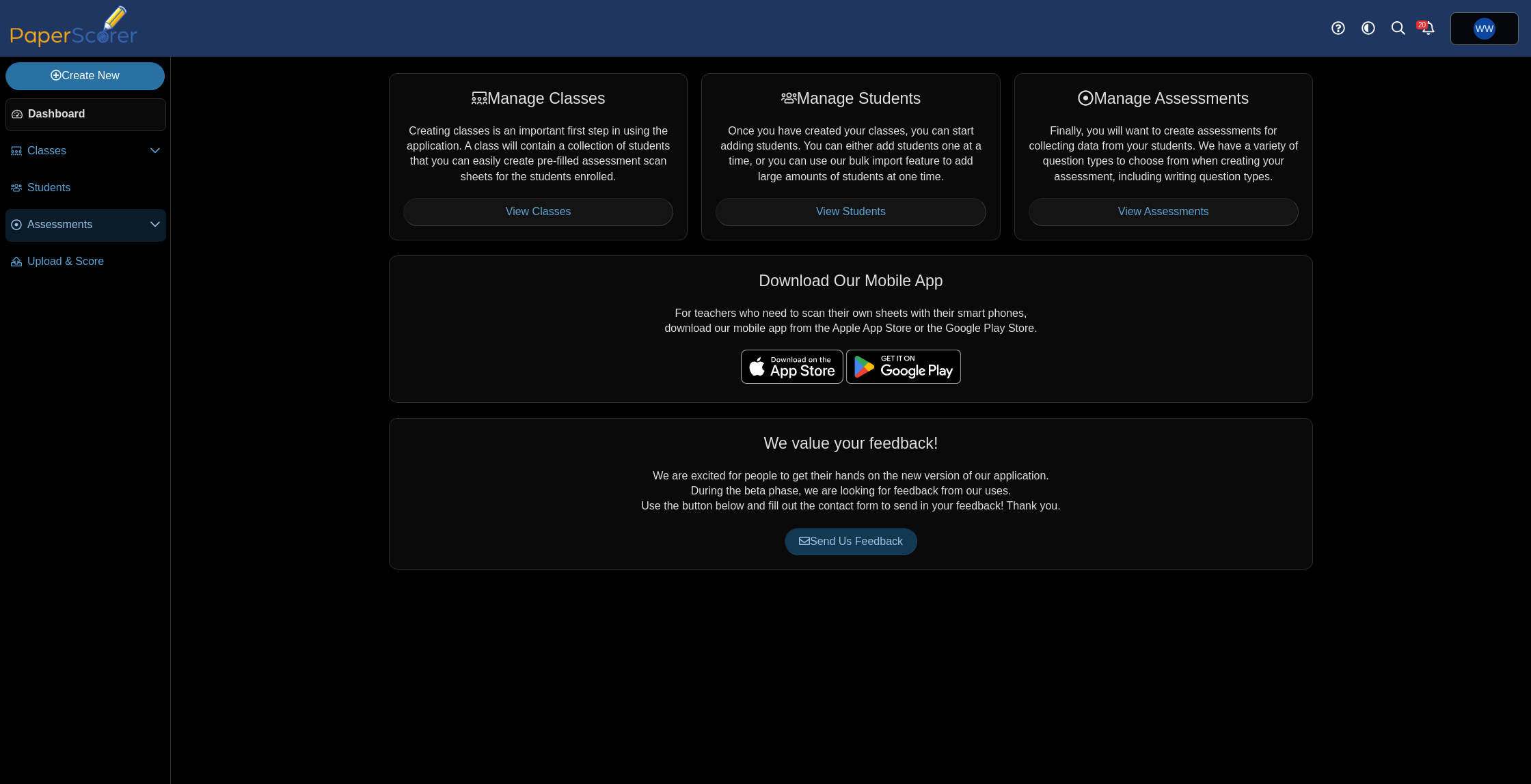
click at [118, 221] on span "Assessments" at bounding box center [89, 224] width 122 height 15
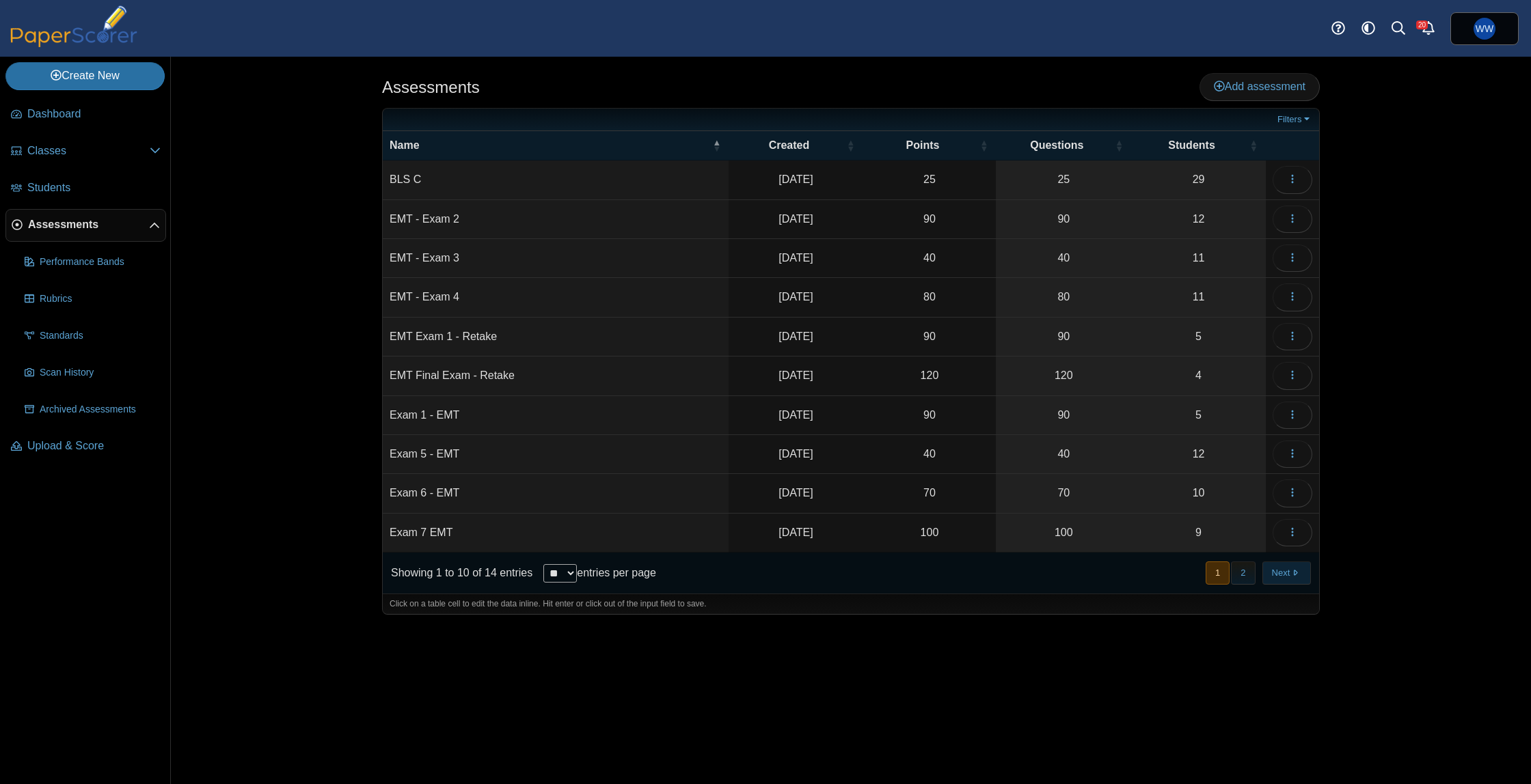
click at [1272, 576] on button "Next" at bounding box center [1287, 573] width 49 height 22
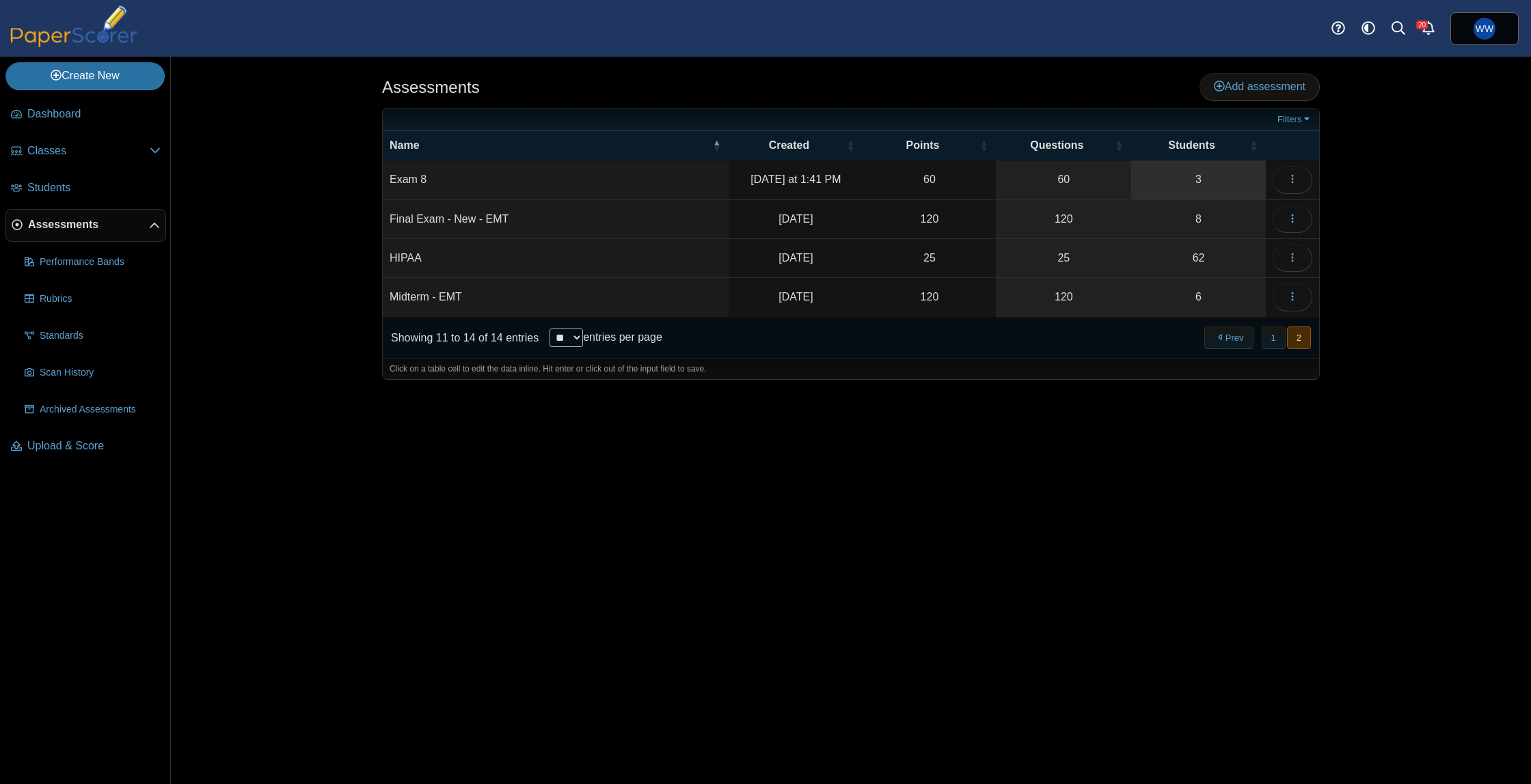
click at [1239, 186] on link "3" at bounding box center [1199, 179] width 135 height 38
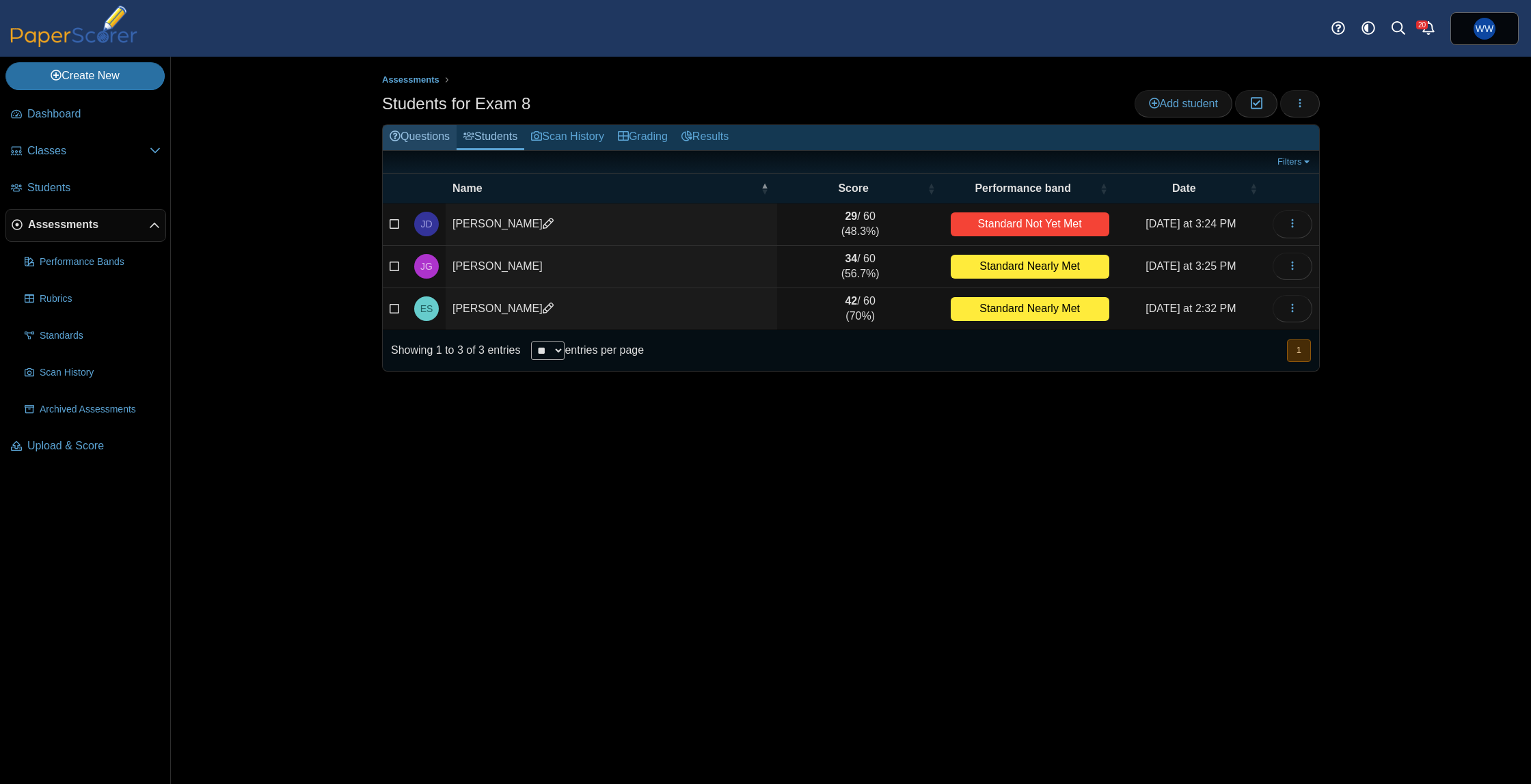
click at [451, 139] on link "Questions" at bounding box center [419, 137] width 74 height 25
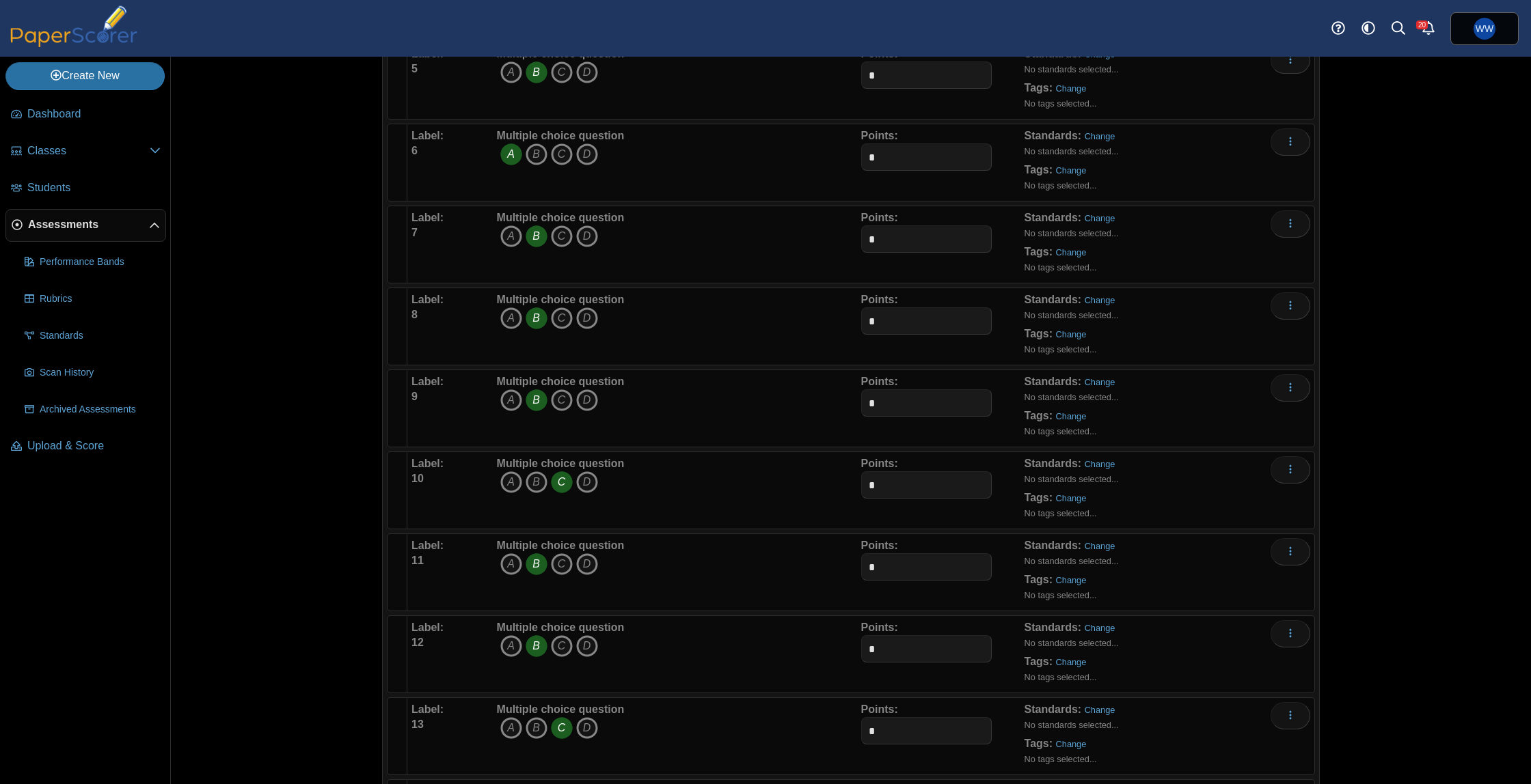
scroll to position [480, 0]
click at [511, 167] on span "A B C D" at bounding box center [561, 157] width 128 height 25
click at [512, 159] on icon "A" at bounding box center [512, 156] width 22 height 22
click at [579, 160] on icon "D" at bounding box center [588, 156] width 22 height 22
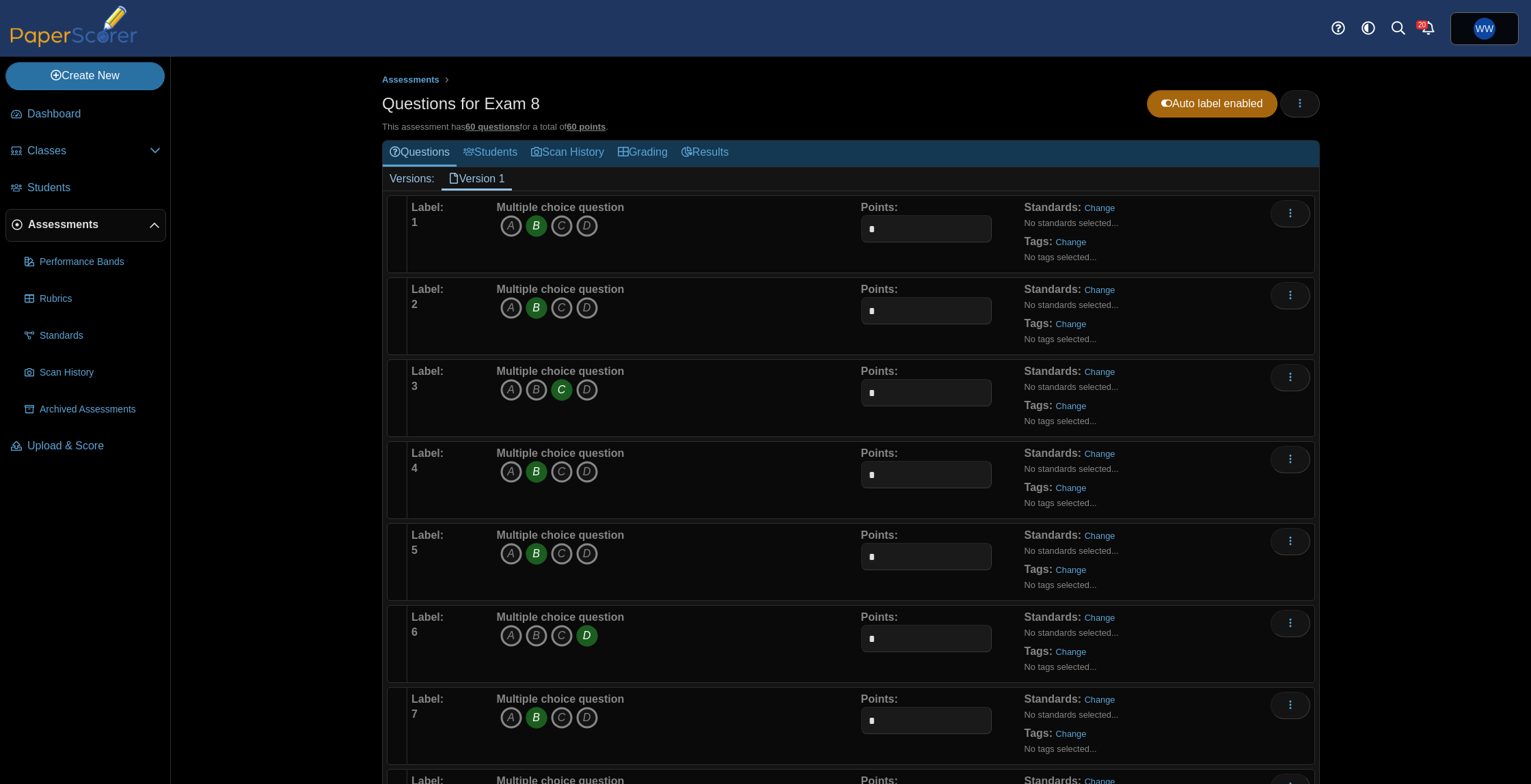
click at [1302, 121] on div "This assessment has 60 questions for a total of 60 points ." at bounding box center [851, 127] width 938 height 12
click at [1302, 109] on span "button" at bounding box center [1300, 103] width 11 height 12
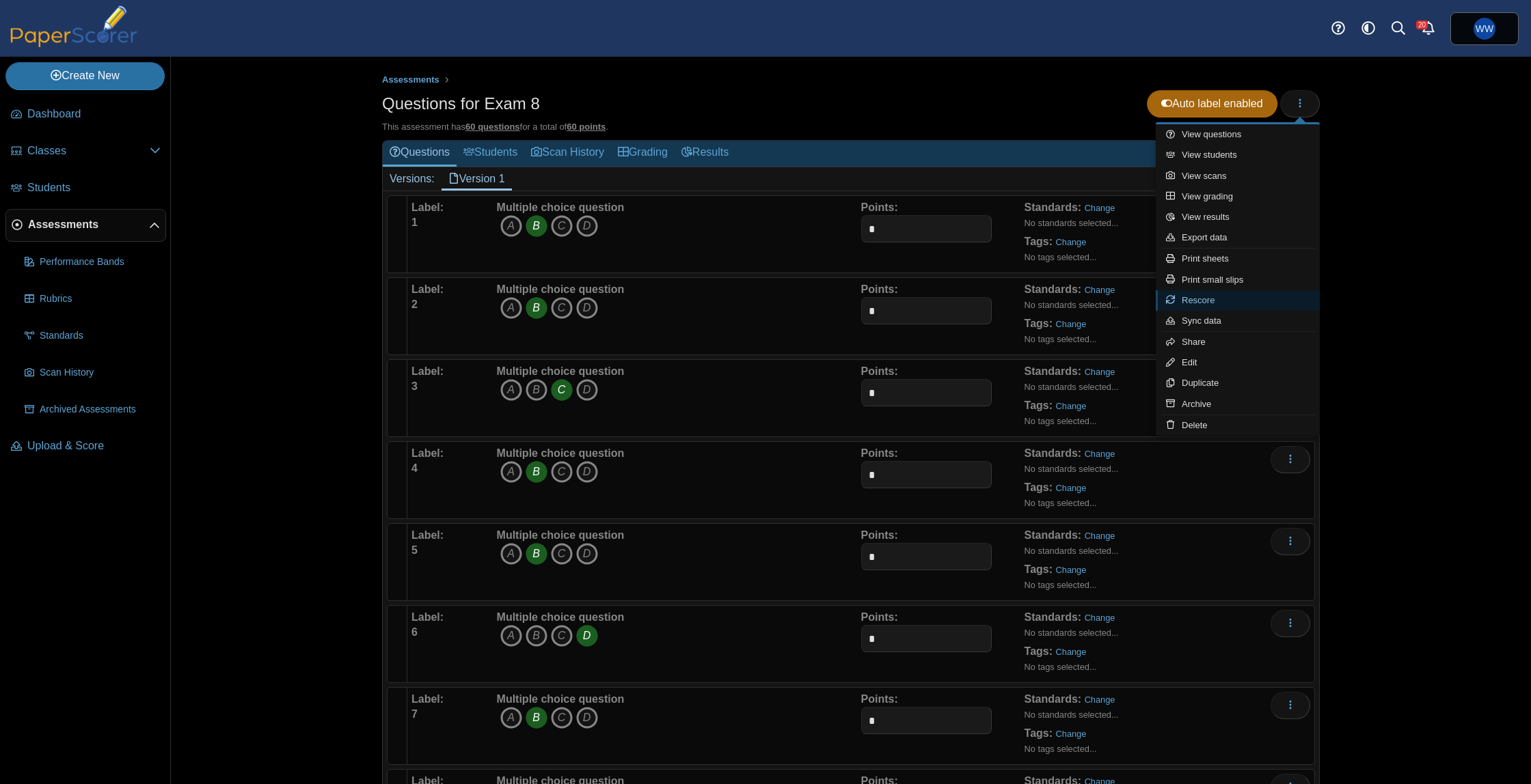
click at [1269, 309] on link "Rescore" at bounding box center [1238, 300] width 164 height 20
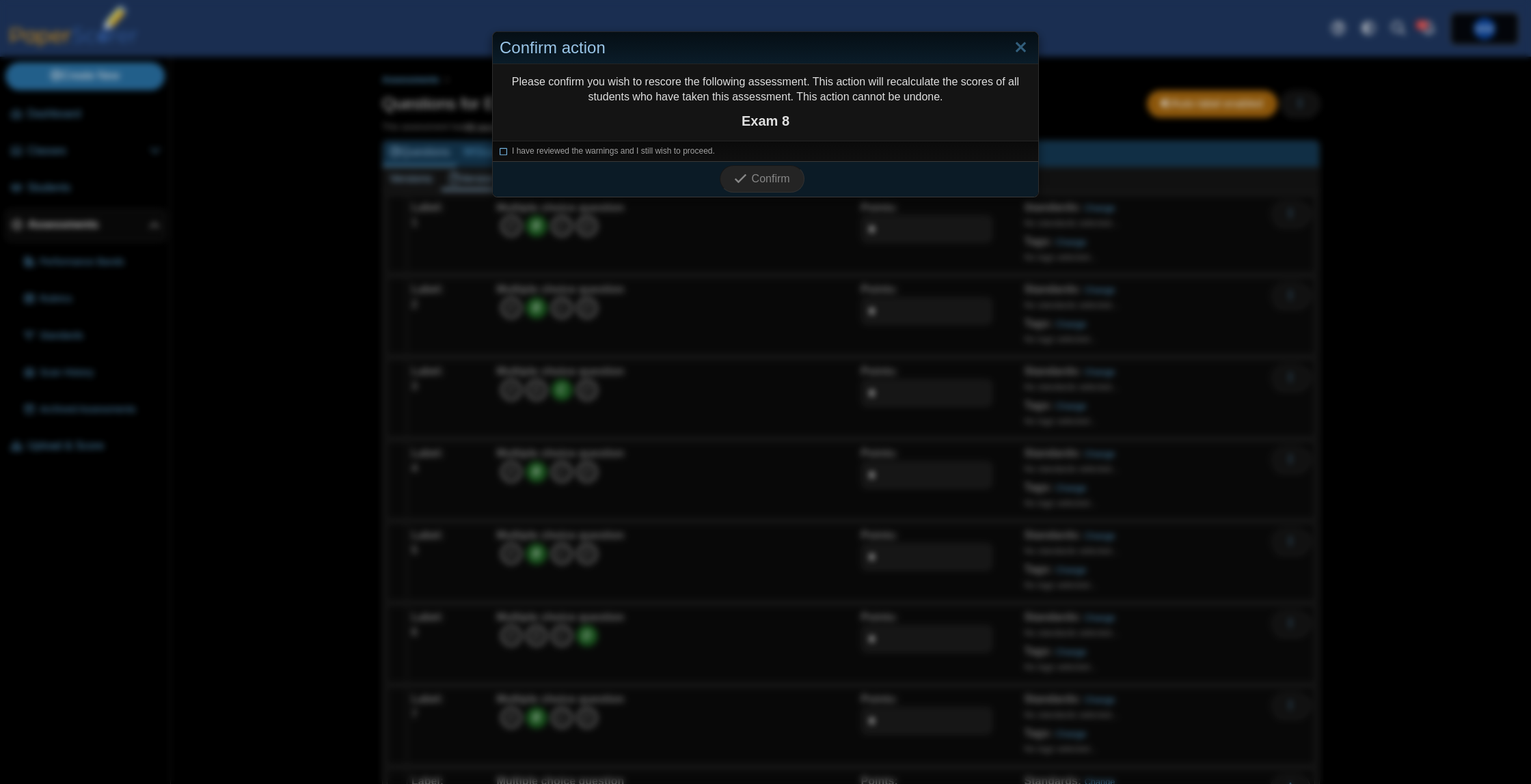
click at [647, 149] on span "I have reviewed the warnings and I still wish to proceed." at bounding box center [614, 151] width 203 height 9
click at [735, 176] on icon "submit" at bounding box center [741, 178] width 13 height 13
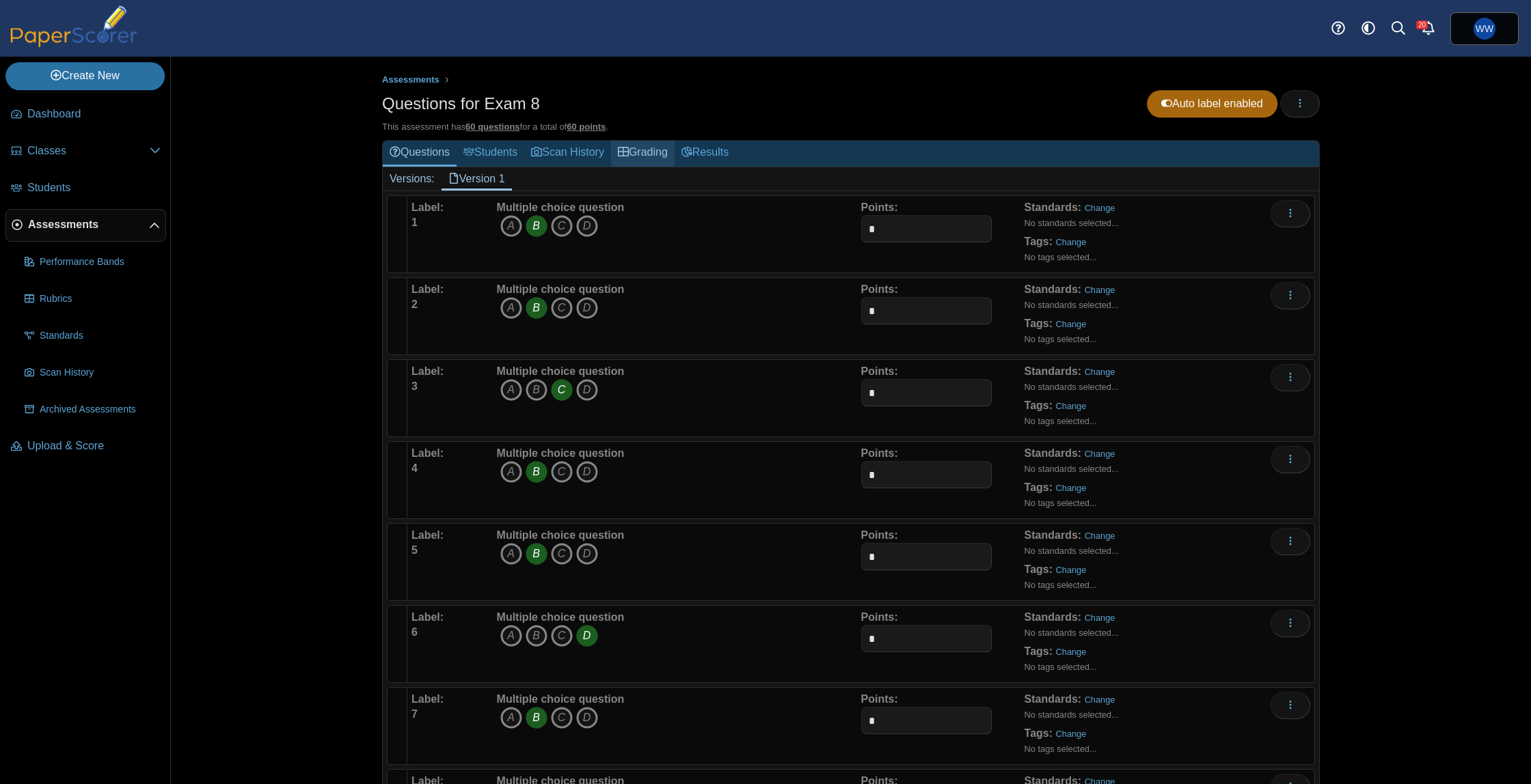
click at [646, 149] on link "Grading" at bounding box center [642, 152] width 64 height 25
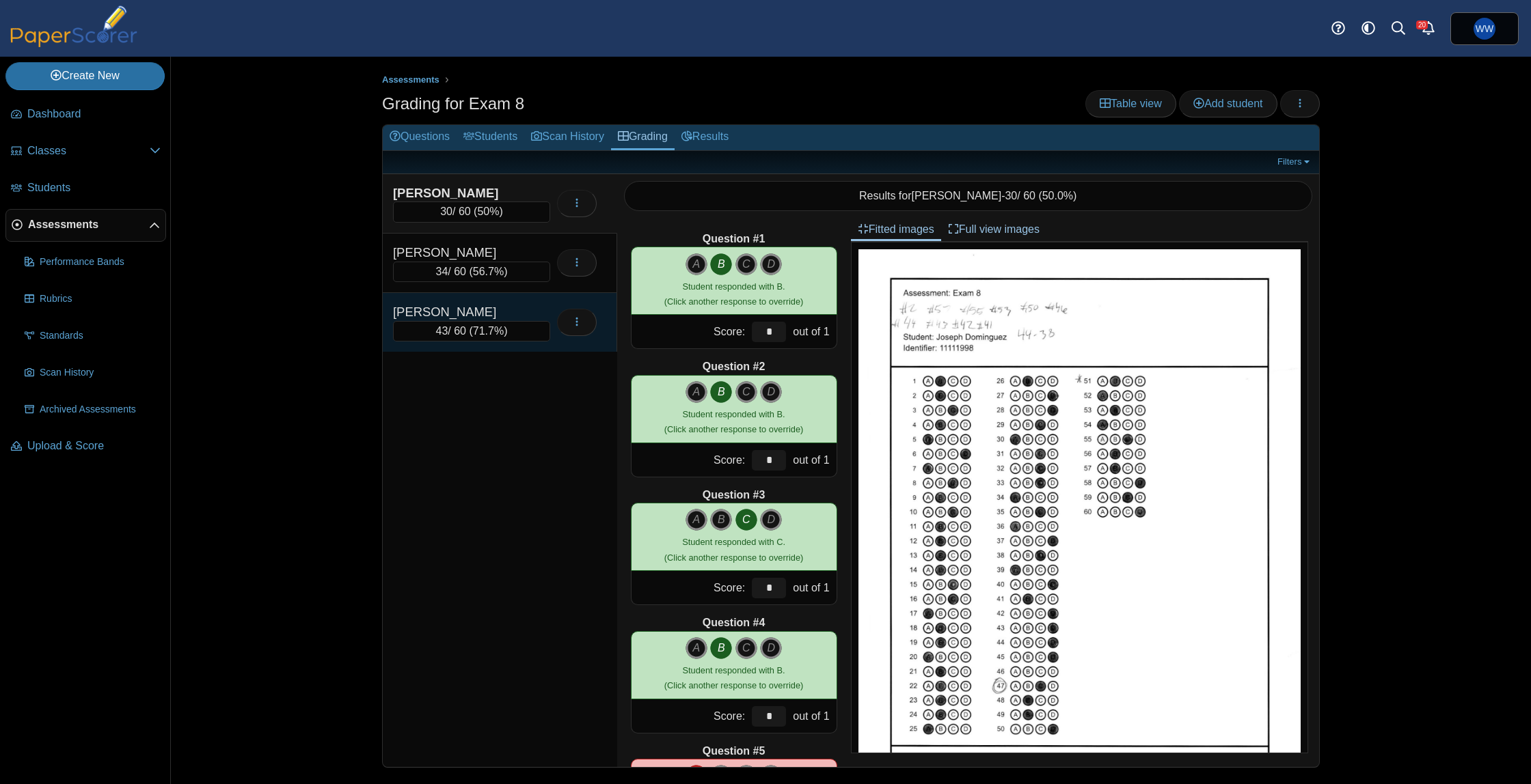
click at [488, 338] on div "43 / 60 ( 71.7% )" at bounding box center [471, 332] width 157 height 20
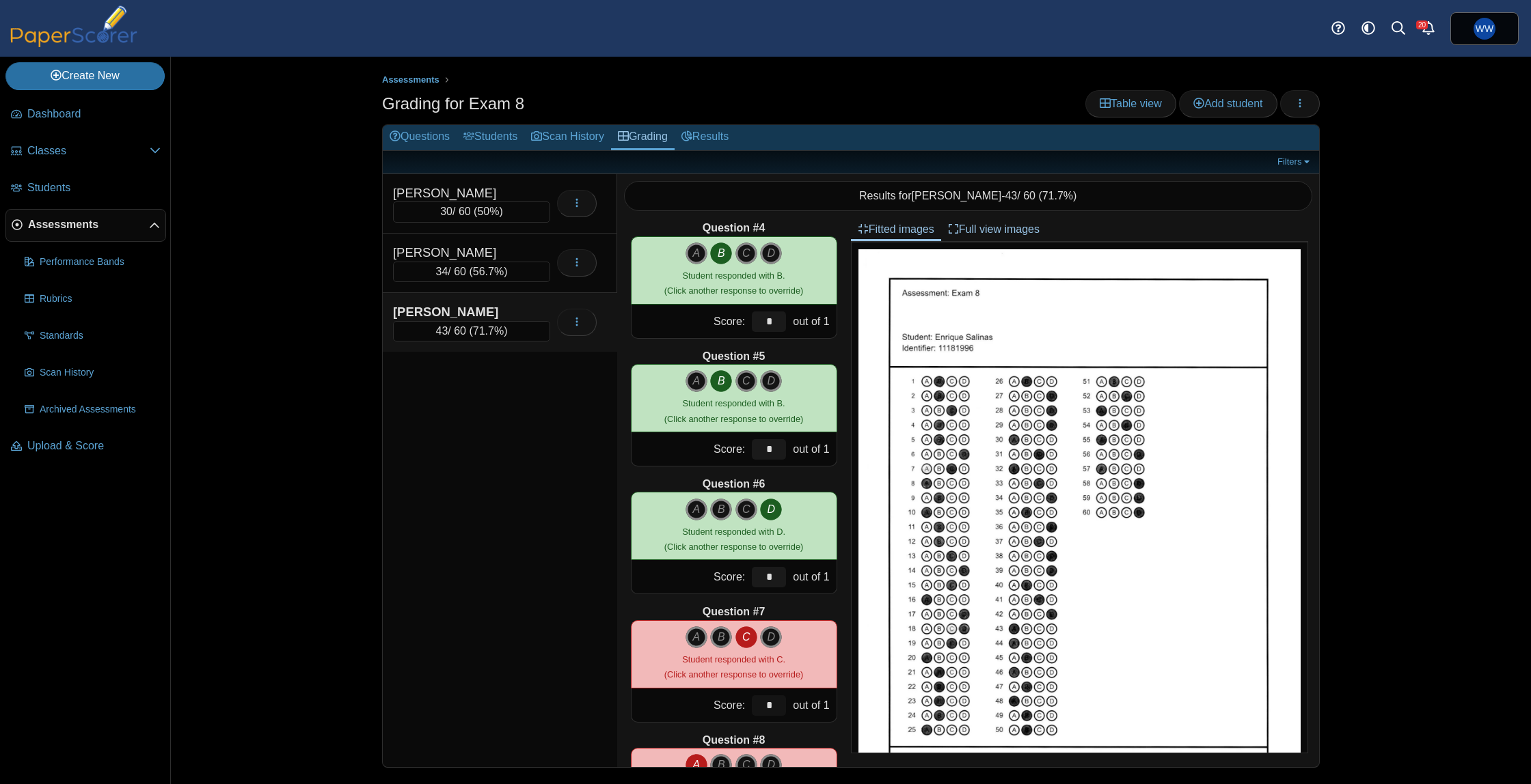
scroll to position [391, 0]
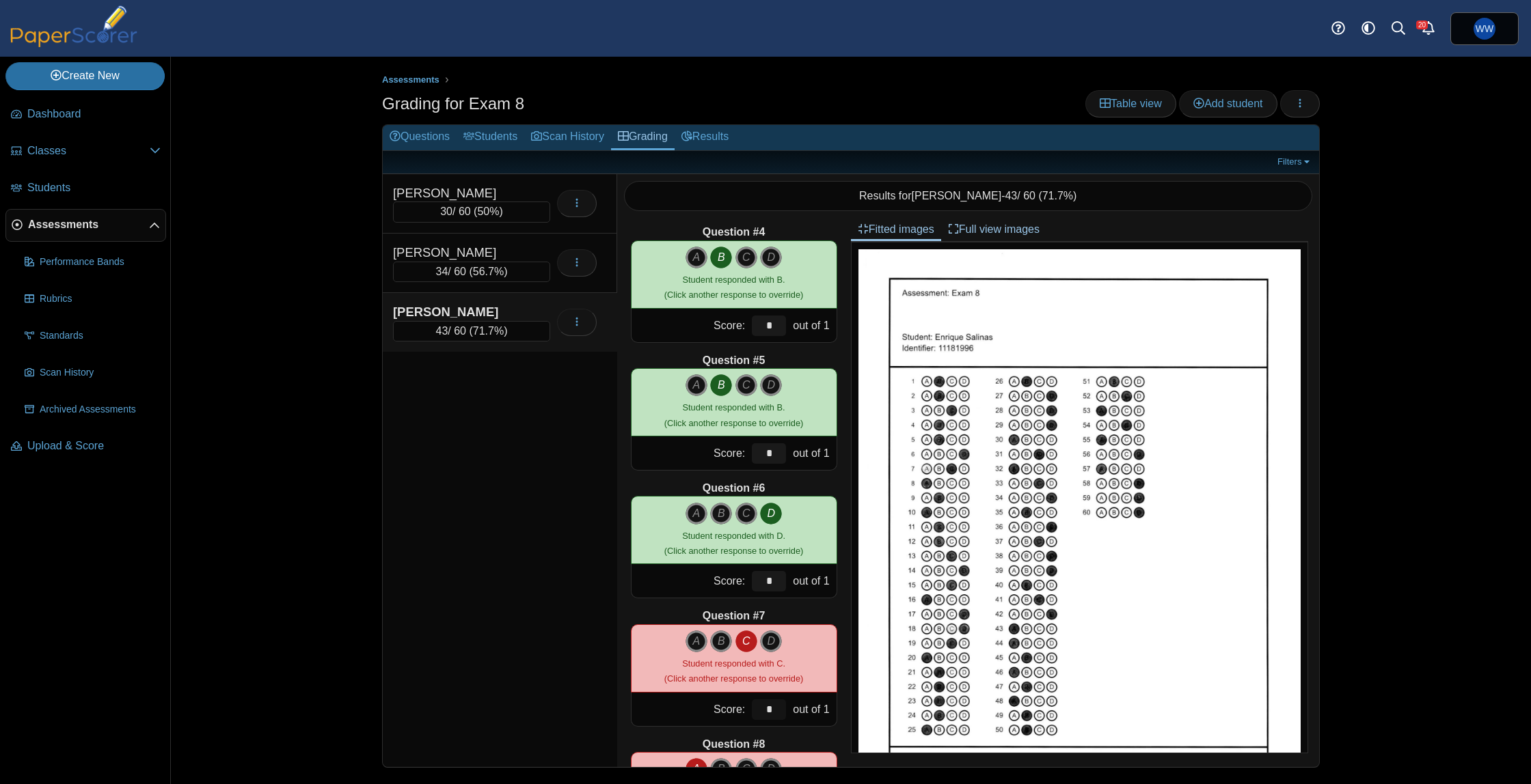
drag, startPoint x: 780, startPoint y: 698, endPoint x: 677, endPoint y: 689, distance: 103.4
click at [679, 692] on div "Question #7 A B C D Score: *" at bounding box center [734, 667] width 206 height 117
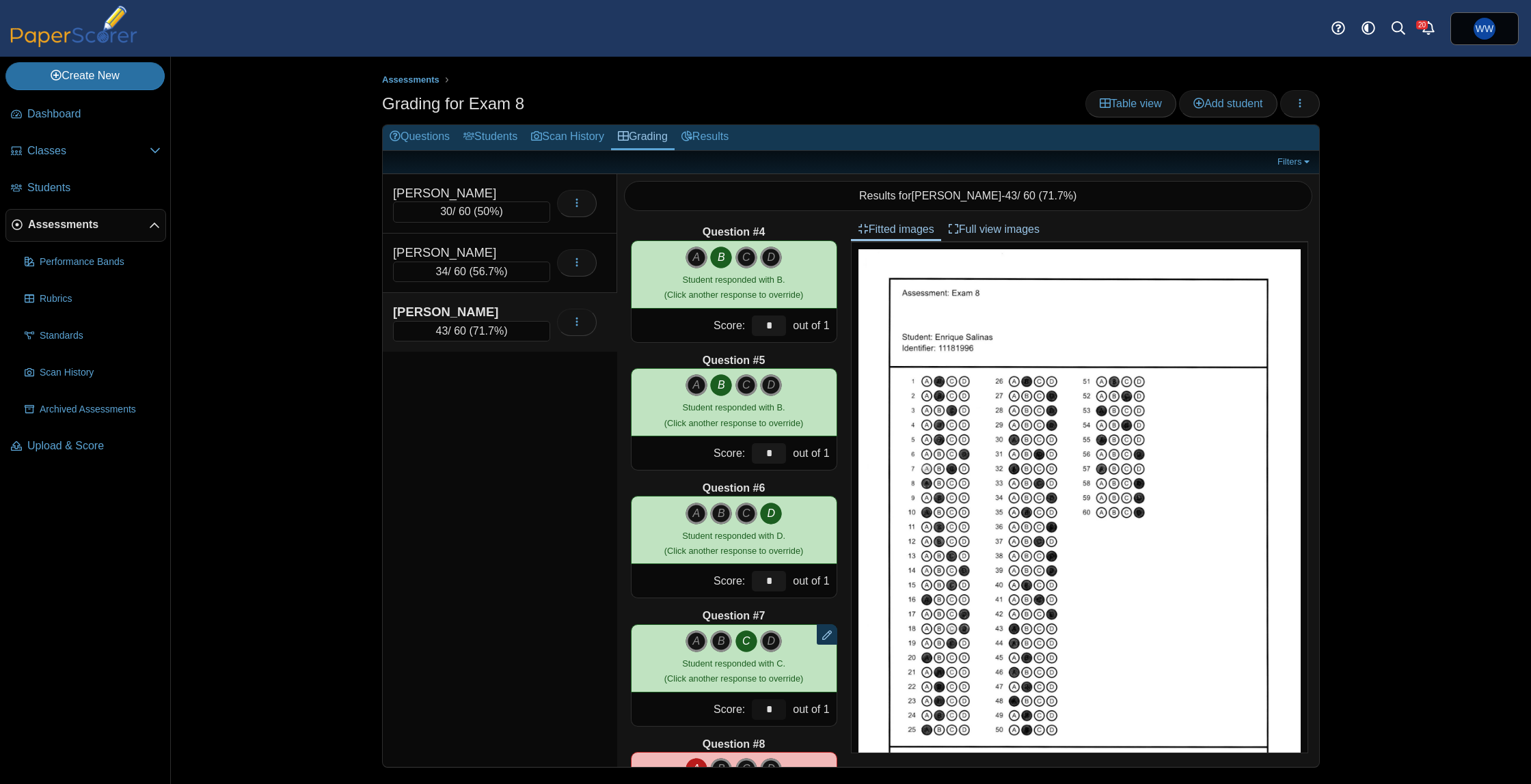
type input "*"
click at [490, 585] on div "Dominguez, Joseph 30 / 60 ( 50% ) 34" at bounding box center [500, 471] width 235 height 594
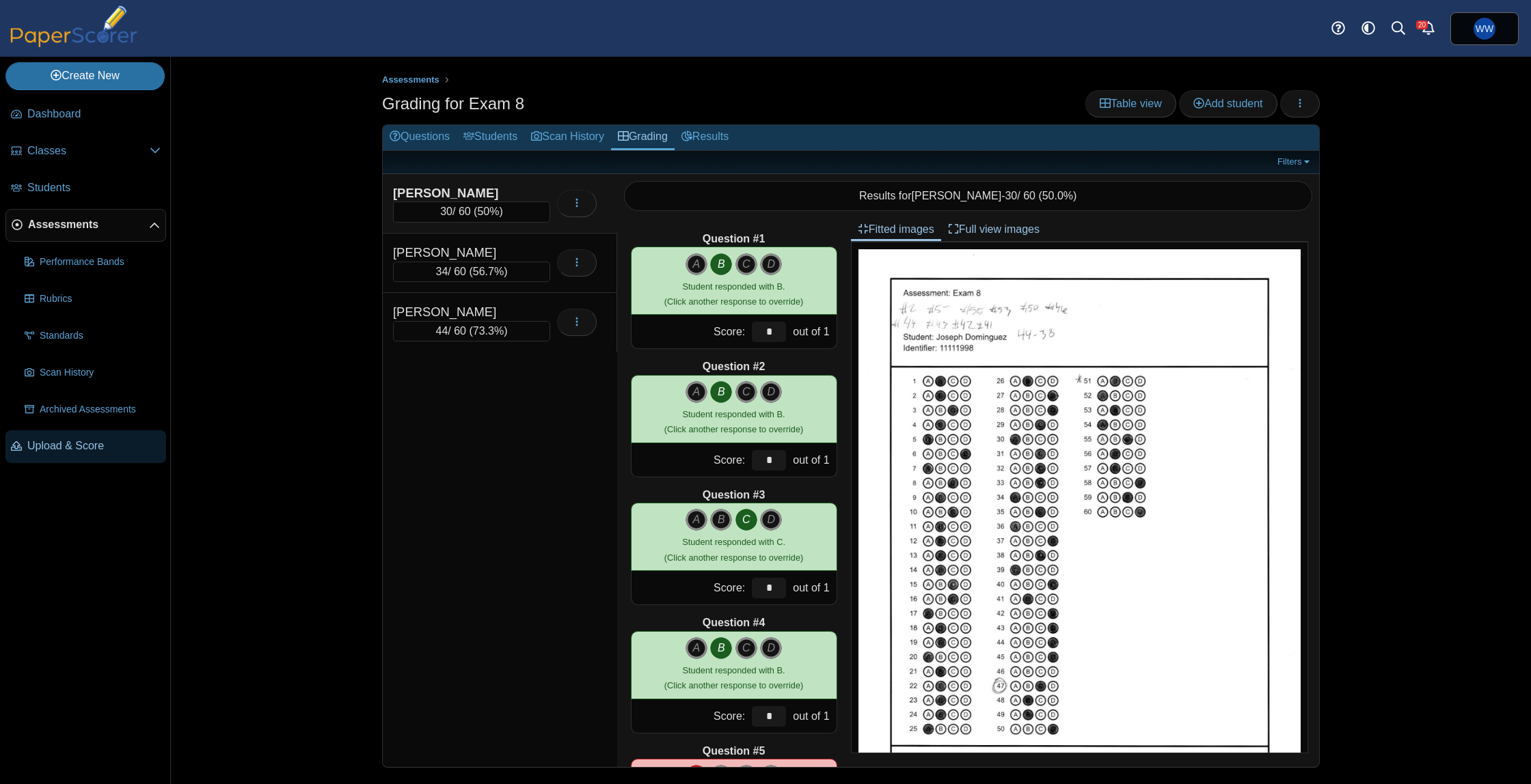
click at [43, 454] on link "Upload & Score" at bounding box center [86, 447] width 161 height 33
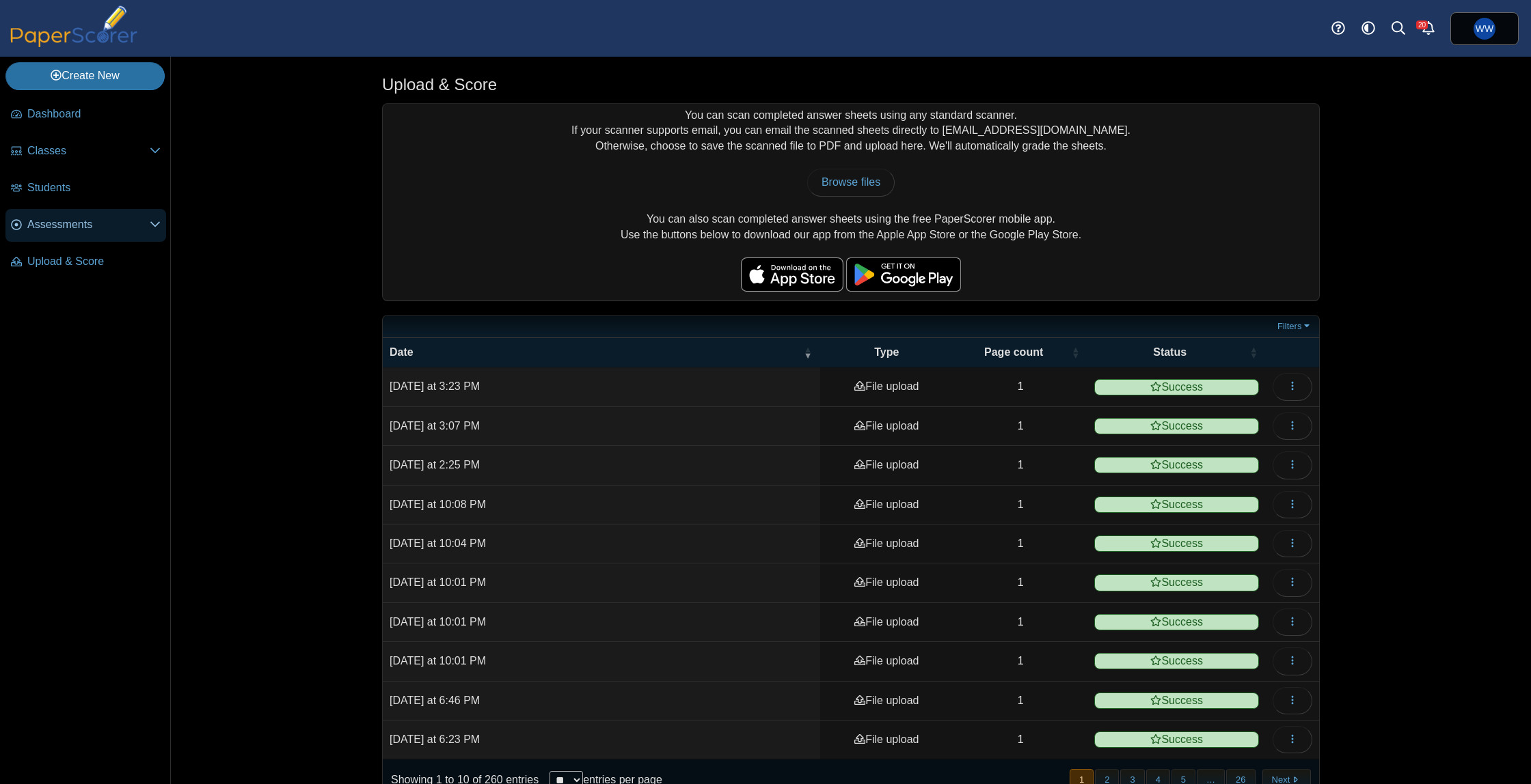
click at [67, 223] on span "Assessments" at bounding box center [89, 224] width 122 height 15
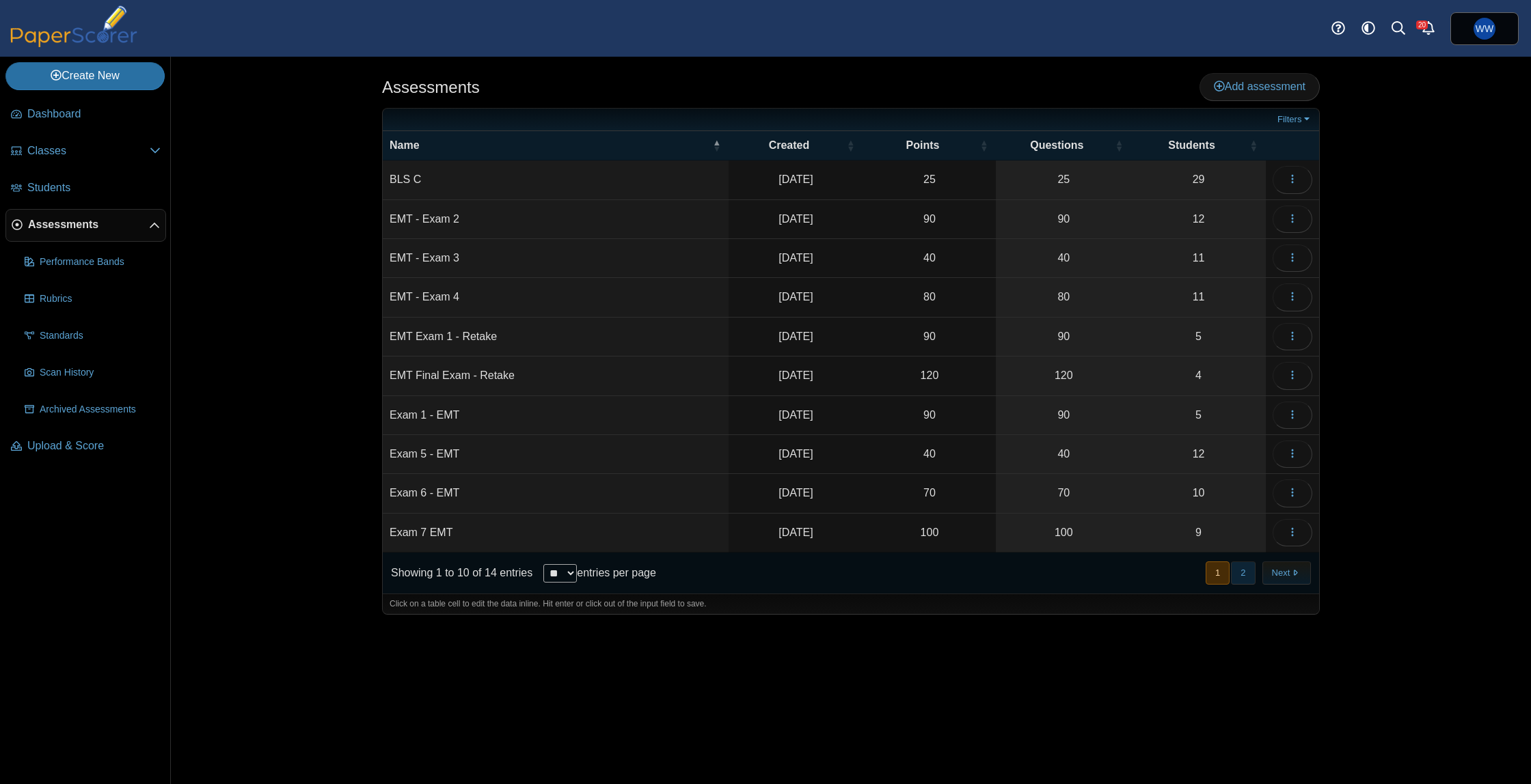
click at [1254, 582] on nav "« Prev 1 2 Next »" at bounding box center [1258, 573] width 106 height 22
click at [1246, 579] on button "2" at bounding box center [1244, 573] width 24 height 22
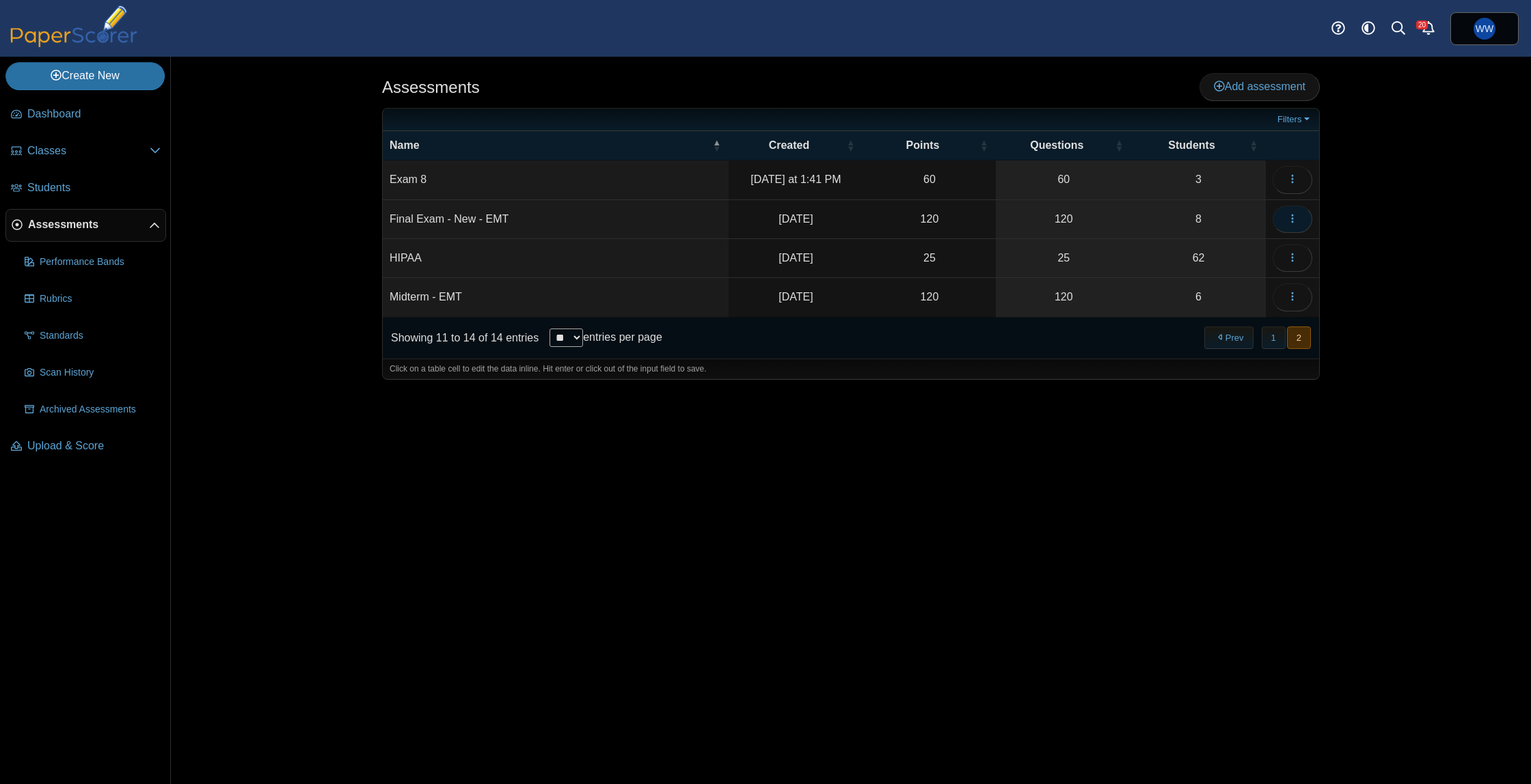
drag, startPoint x: 1294, startPoint y: 222, endPoint x: 1287, endPoint y: 227, distance: 8.6
click at [1294, 222] on icon "button" at bounding box center [1293, 219] width 11 height 11
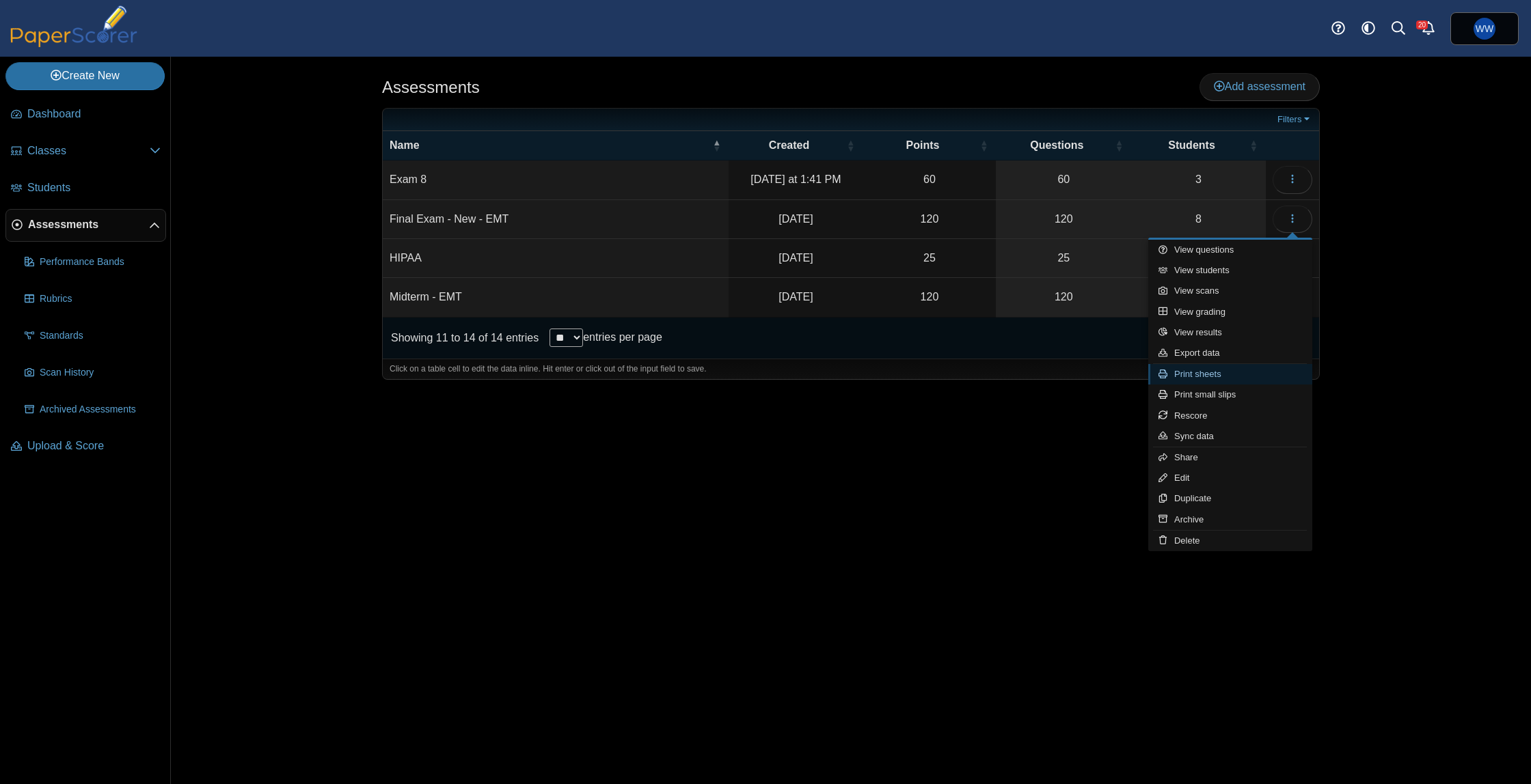
click at [1206, 367] on link "Print sheets" at bounding box center [1231, 374] width 164 height 20
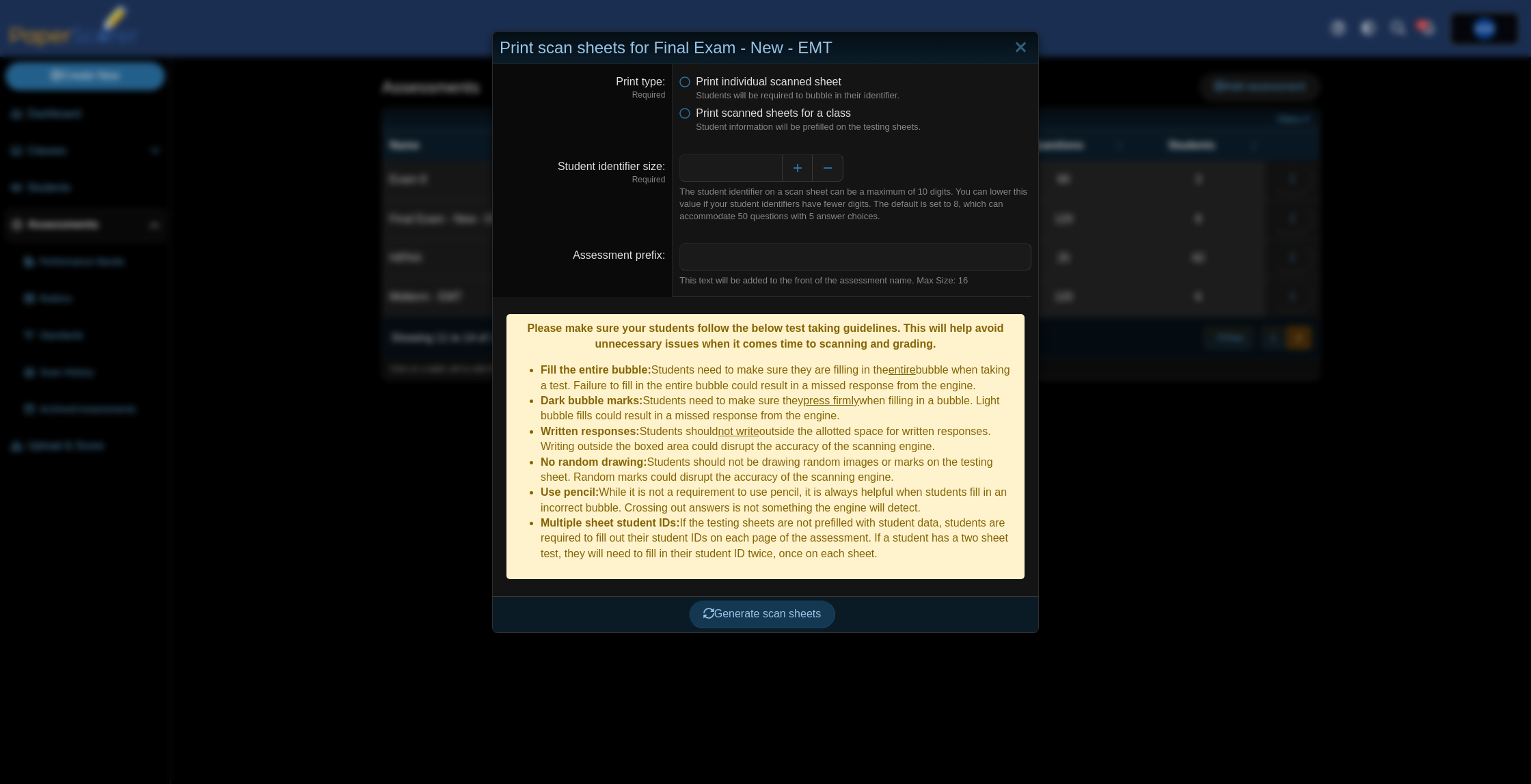
click at [755, 121] on dfn "Student information will be prefilled on the testing sheets." at bounding box center [863, 127] width 335 height 12
click at [756, 116] on span "Print scanned sheets for a class" at bounding box center [773, 113] width 155 height 12
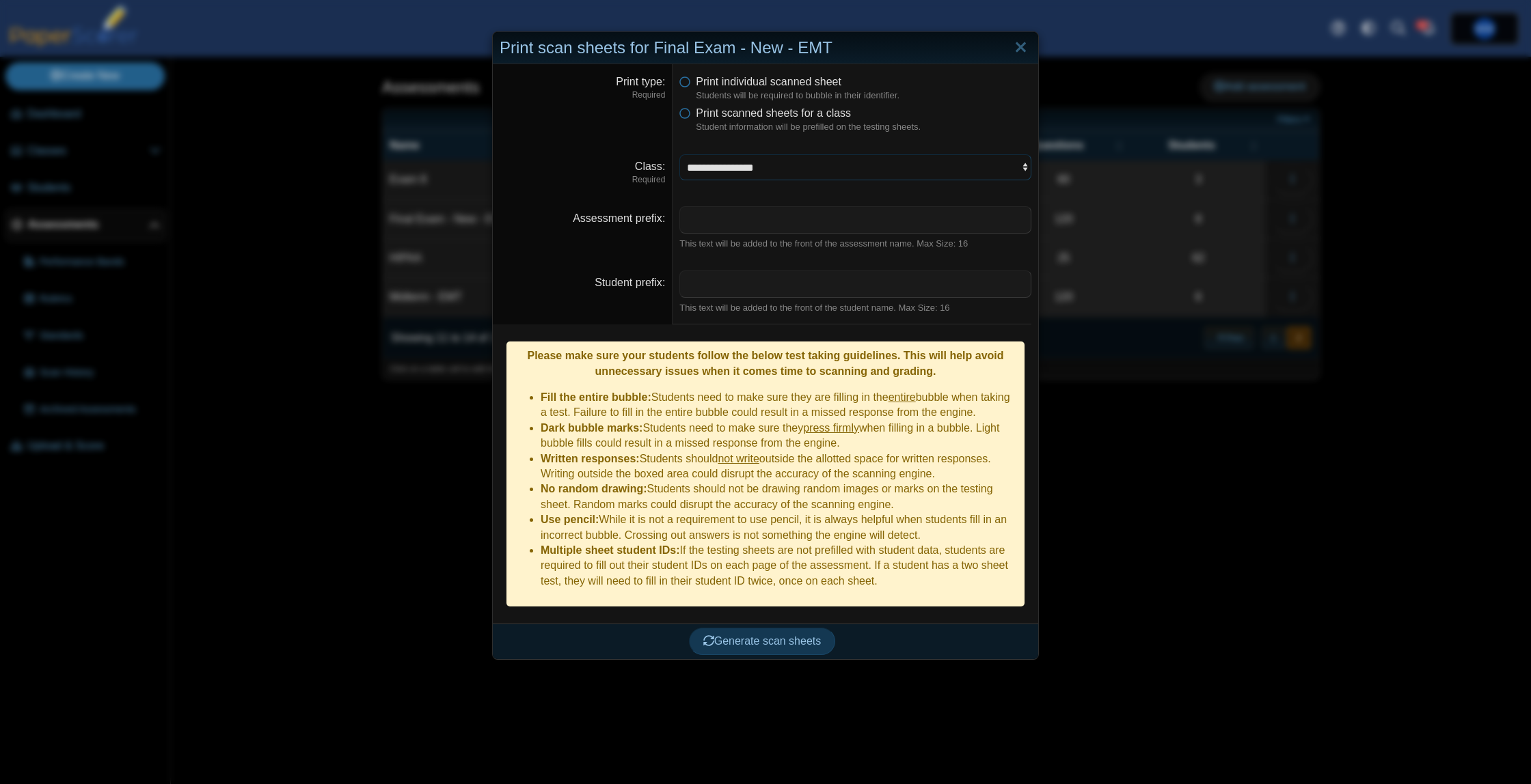
click at [765, 157] on select "**********" at bounding box center [855, 167] width 352 height 26
select select "**********"
click at [679, 154] on select "**********" at bounding box center [855, 167] width 352 height 26
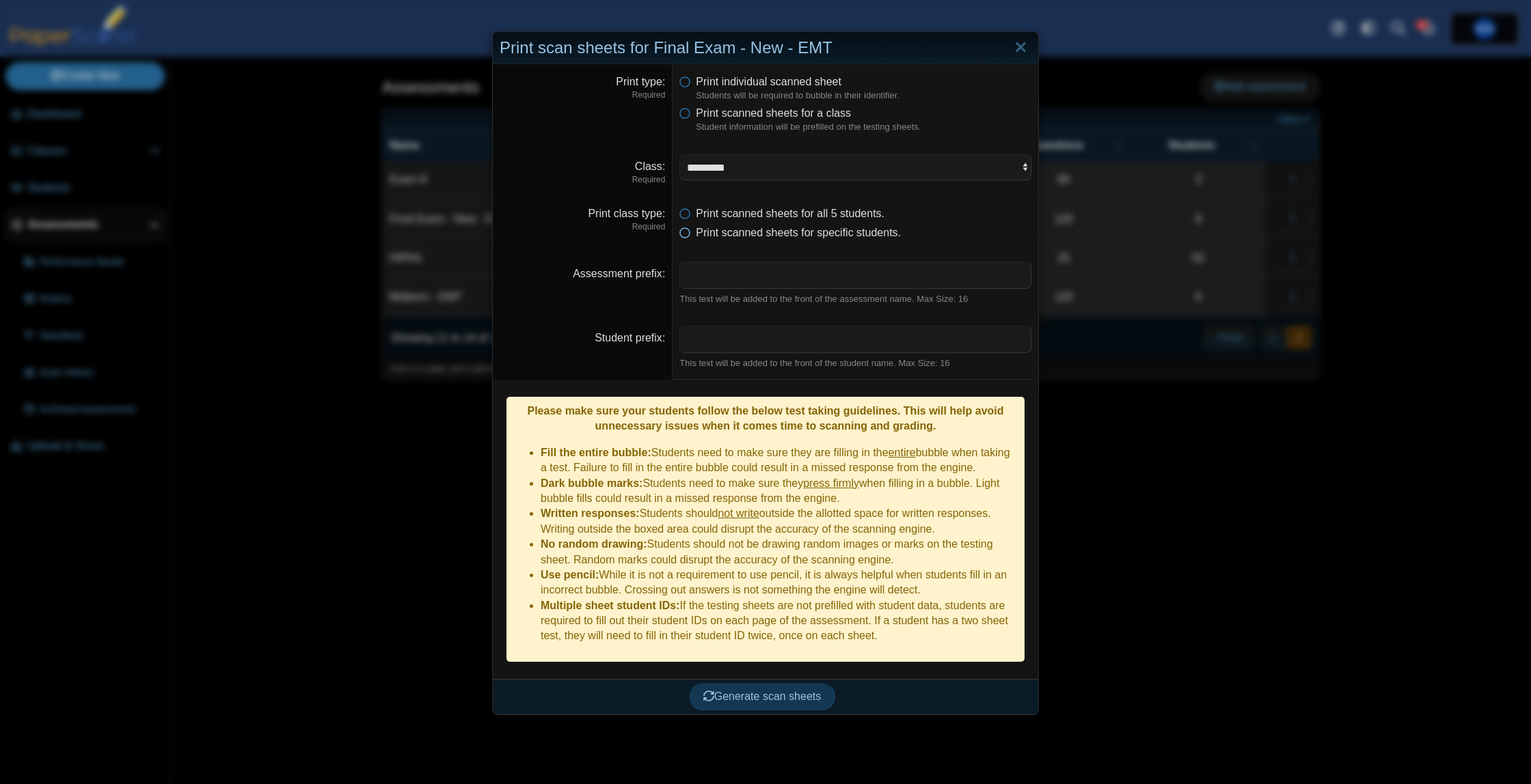
click at [760, 232] on span "Print scanned sheets for specific students." at bounding box center [798, 233] width 205 height 12
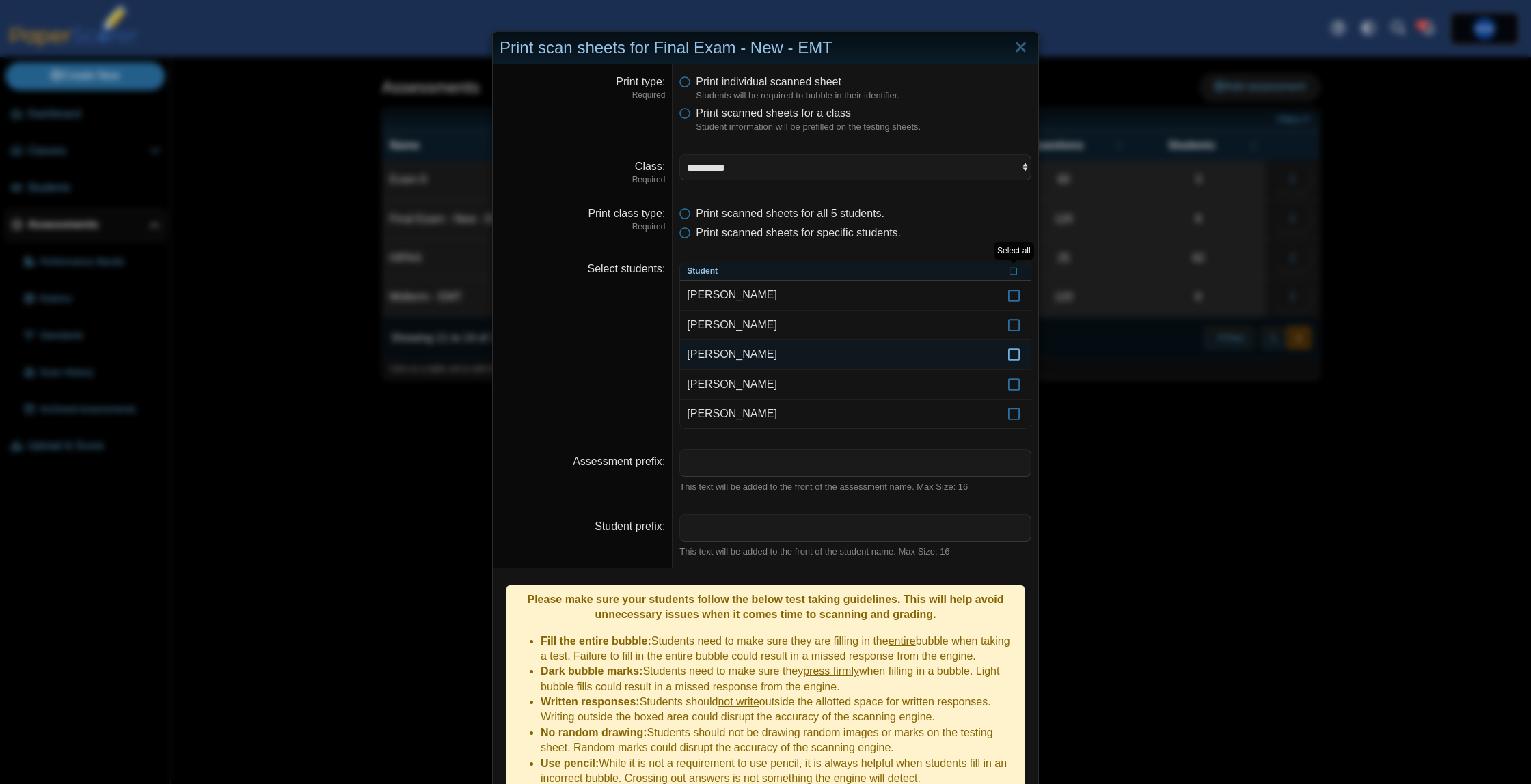
click at [1009, 355] on icon at bounding box center [1015, 348] width 14 height 12
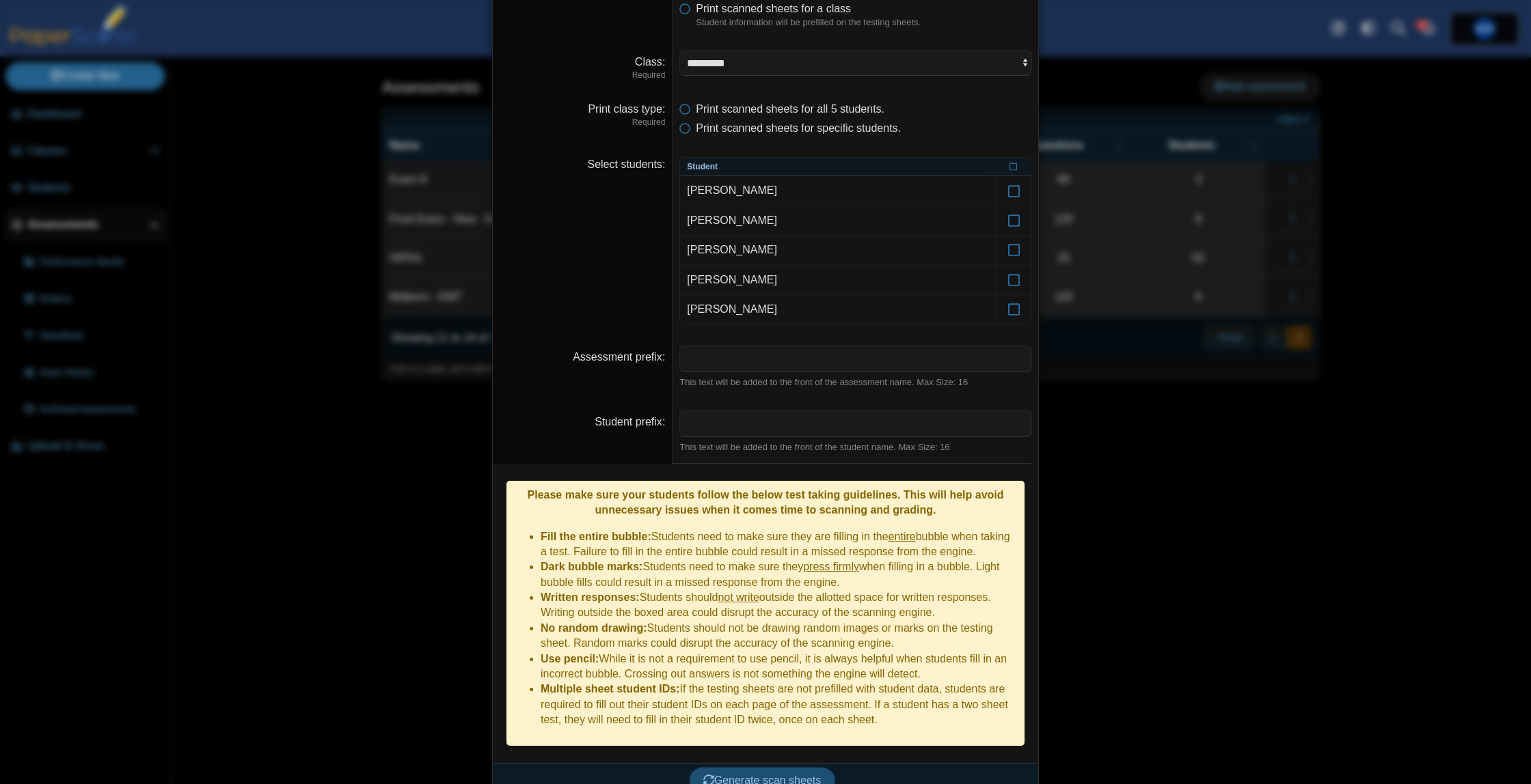
click at [737, 775] on span "Generate scan sheets" at bounding box center [762, 780] width 118 height 12
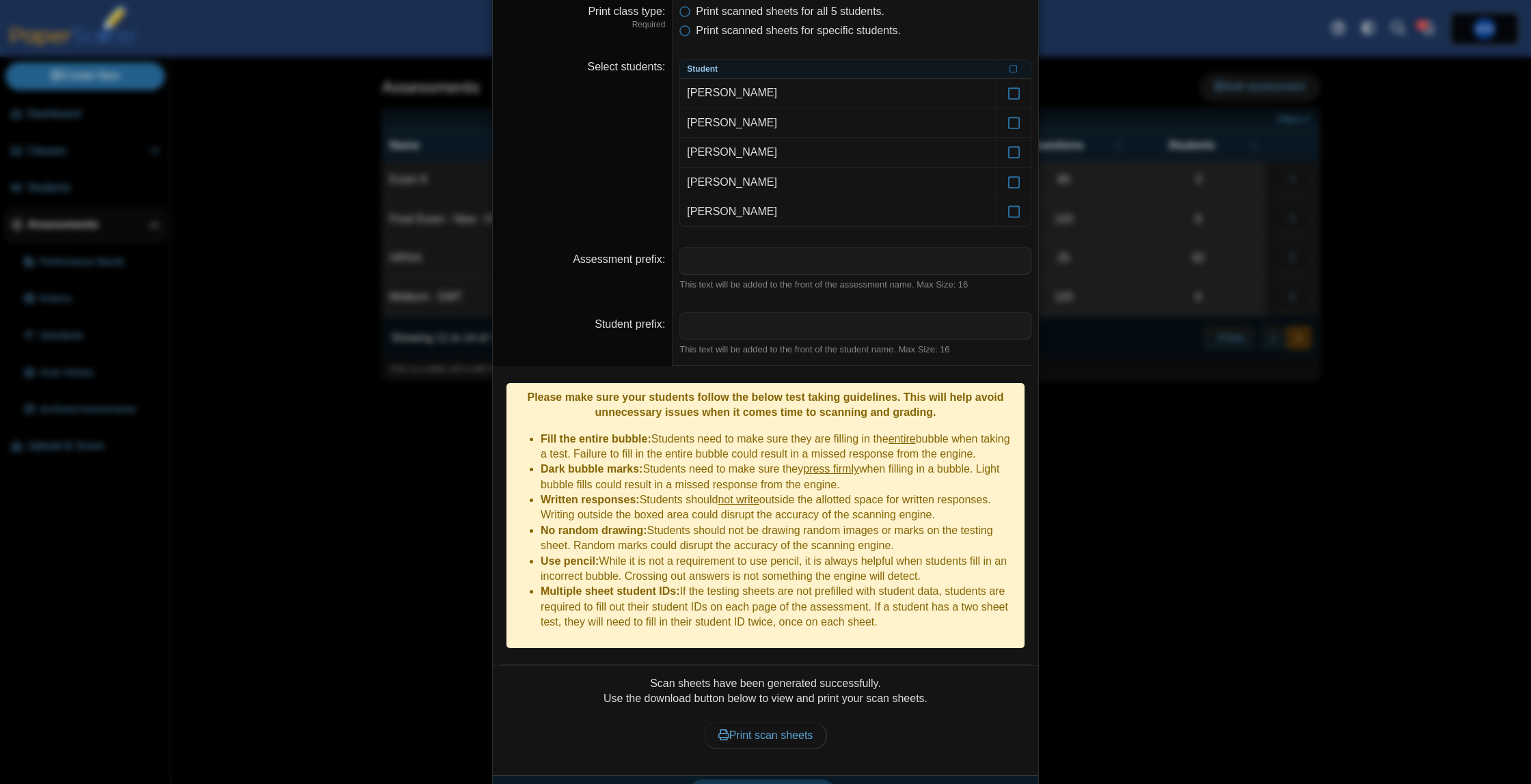
scroll to position [214, 0]
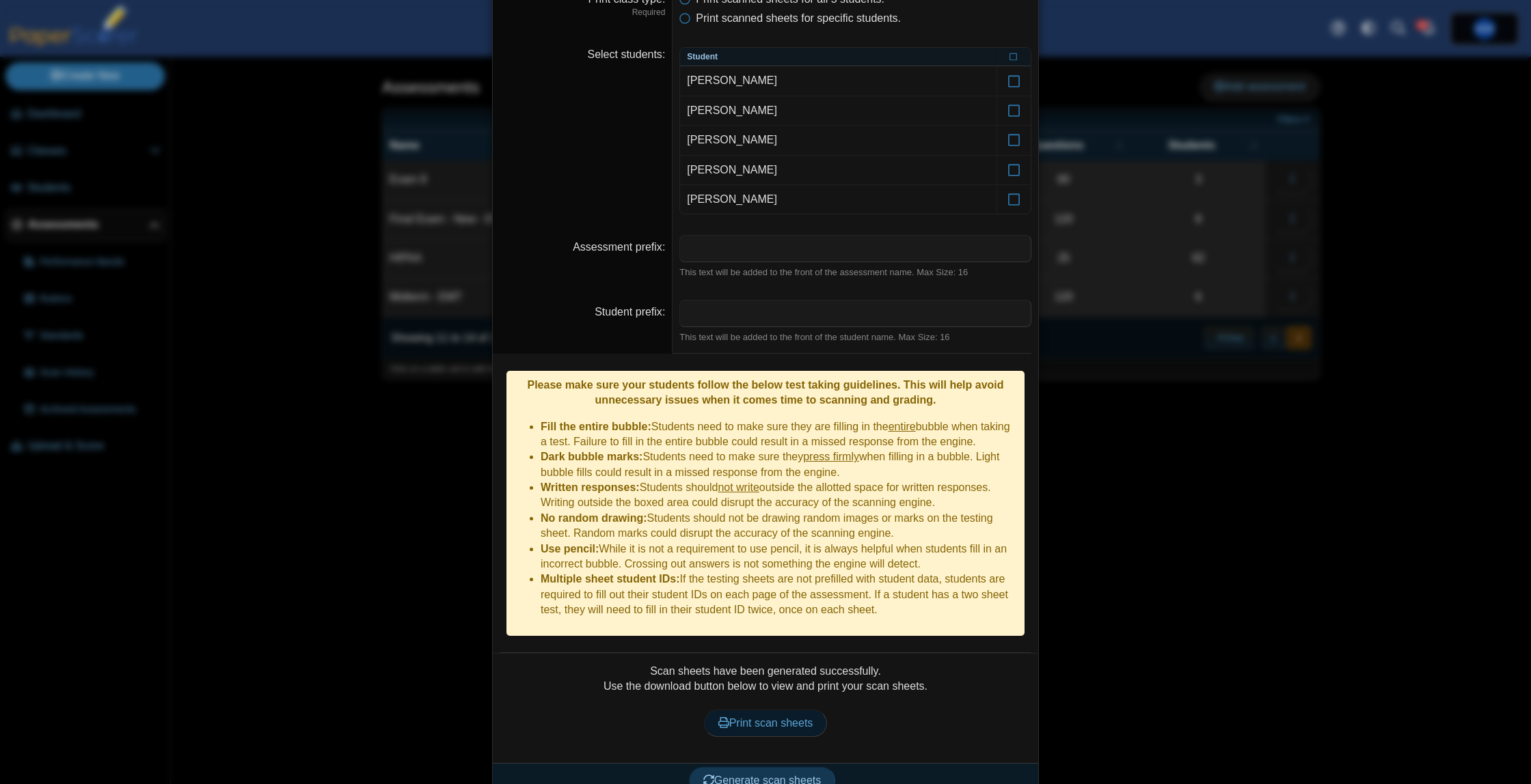
click at [767, 718] on span "Print scan sheets" at bounding box center [766, 723] width 95 height 12
